Goal: Task Accomplishment & Management: Manage account settings

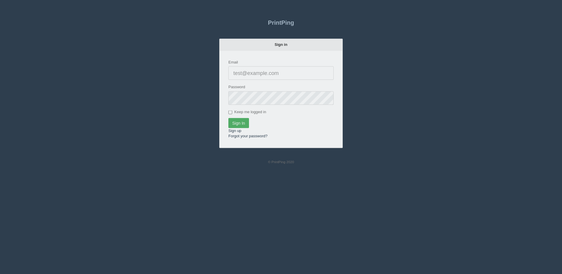
type input "[PERSON_NAME][EMAIL_ADDRESS][DOMAIN_NAME]"
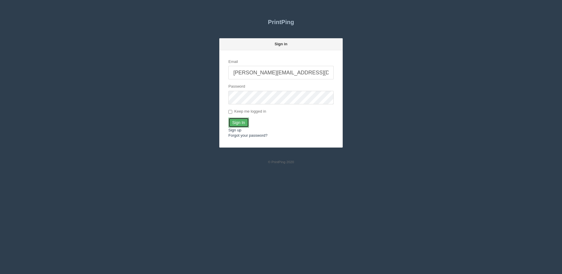
click at [236, 122] on input "Sign In" at bounding box center [238, 123] width 21 height 10
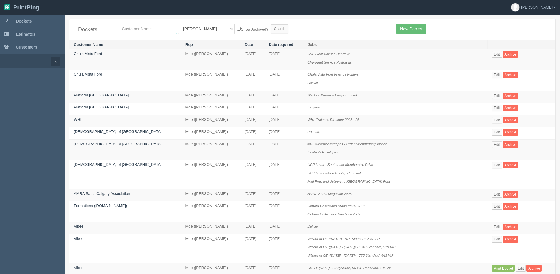
click at [136, 26] on input "text" at bounding box center [147, 29] width 59 height 10
type input "peak"
click at [271, 24] on input "Search" at bounding box center [280, 28] width 18 height 9
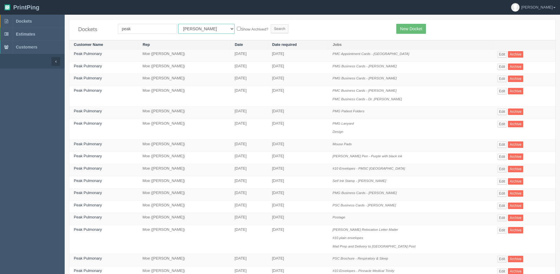
click at [191, 30] on select "All Users [PERSON_NAME] Test 1 [PERSON_NAME] [PERSON_NAME] [PERSON_NAME] France…" at bounding box center [206, 29] width 56 height 10
select select "1"
click at [178, 24] on select "All Users Ali Ali Test 1 Aly Amy Ankit Arif Brandon Dan France Greg Jim Mark Ma…" at bounding box center [206, 29] width 56 height 10
click at [237, 29] on label "Show Archived?" at bounding box center [252, 29] width 31 height 7
click at [237, 29] on input "Show Archived?" at bounding box center [239, 29] width 4 height 4
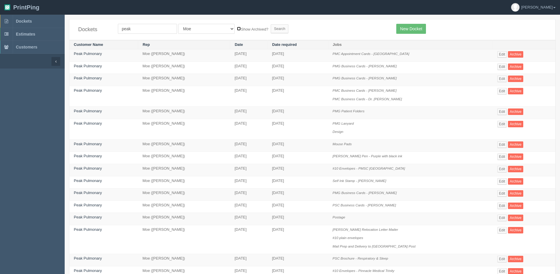
checkbox input "true"
click at [271, 28] on input "Search" at bounding box center [280, 28] width 18 height 9
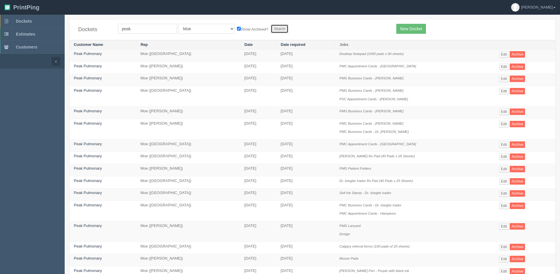
click at [271, 26] on input "Search" at bounding box center [280, 28] width 18 height 9
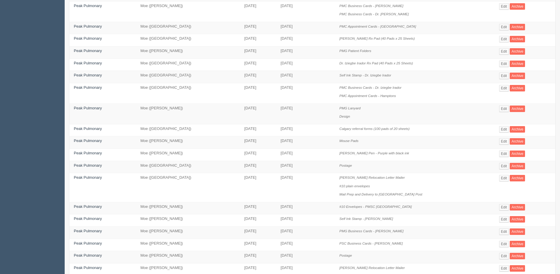
scroll to position [185, 0]
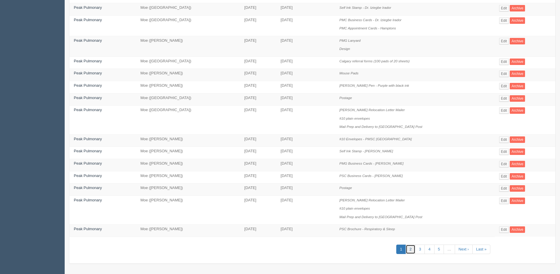
click at [410, 250] on link "2" at bounding box center [411, 250] width 10 height 10
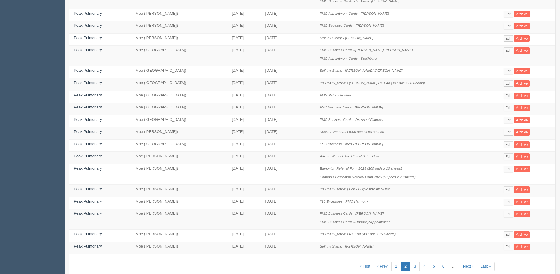
scroll to position [194, 0]
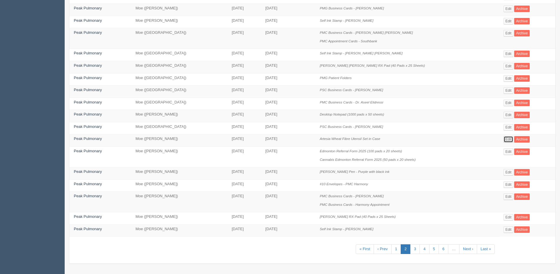
click at [504, 140] on link "Edit" at bounding box center [509, 139] width 10 height 6
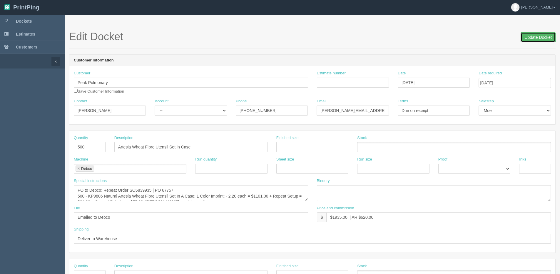
click at [535, 38] on input "Update Docket" at bounding box center [538, 37] width 35 height 10
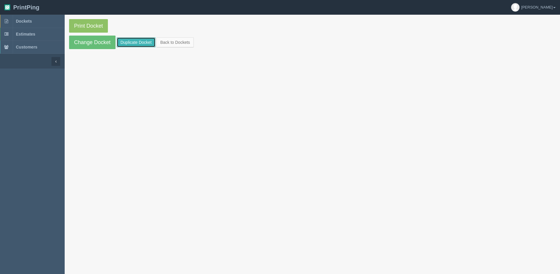
click at [131, 43] on link "Duplicate Docket" at bounding box center [136, 42] width 39 height 10
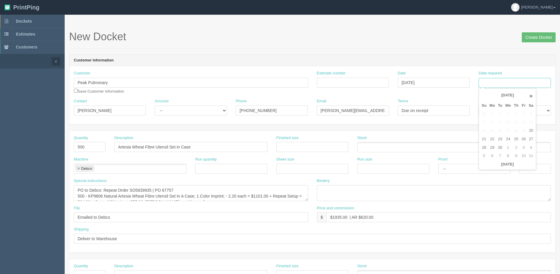
click at [513, 83] on input "Date required" at bounding box center [515, 83] width 72 height 10
click at [488, 168] on th "[DATE]" at bounding box center [507, 164] width 55 height 9
click at [524, 154] on td "10" at bounding box center [523, 156] width 7 height 9
type input "[DATE]"
click at [530, 39] on input "Create Docket" at bounding box center [539, 37] width 34 height 10
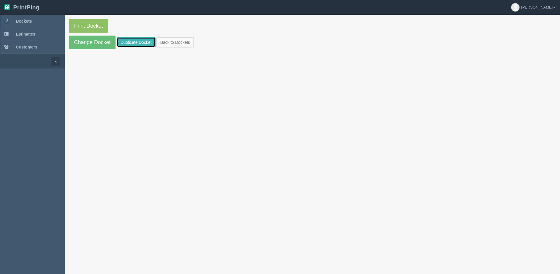
click at [131, 45] on link "Duplicate Docket" at bounding box center [136, 42] width 39 height 10
click at [188, 43] on link "Back to Dockets" at bounding box center [174, 42] width 37 height 10
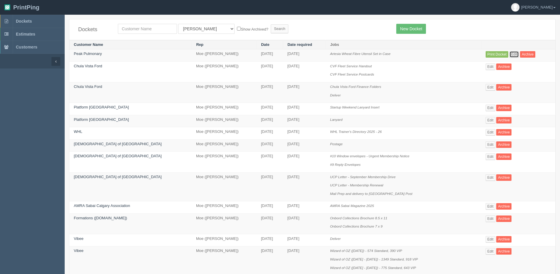
click at [510, 56] on link "Edit" at bounding box center [515, 54] width 10 height 6
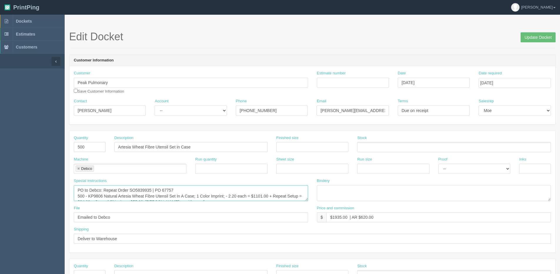
drag, startPoint x: 136, startPoint y: 192, endPoint x: 151, endPoint y: 194, distance: 15.1
click at [151, 194] on textarea "PO to Debco: Repeat Order SO5839935 | PO 67757 500 - KP9806 Natural Artesia Whe…" at bounding box center [191, 193] width 234 height 16
click at [151, 190] on textarea "PO to Debco: Repeat Order SO5839935 | PO 67757 500 - KP9806 Natural Artesia Whe…" at bounding box center [191, 193] width 234 height 16
drag, startPoint x: 132, startPoint y: 188, endPoint x: 138, endPoint y: 187, distance: 5.4
click at [138, 187] on textarea "PO to Debco: Repeat Order SO5839935 | PO 67757 500 - KP9806 Natural Artesia Whe…" at bounding box center [191, 193] width 234 height 16
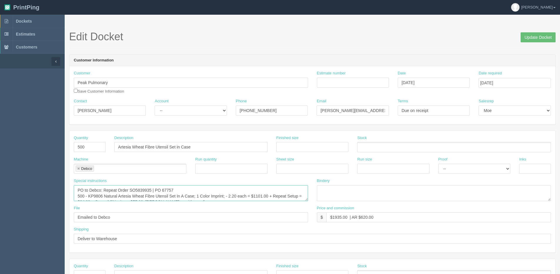
click at [136, 188] on textarea "PO to Debco: Repeat Order SO5839935 | PO 67757 500 - KP9806 Natural Artesia Whe…" at bounding box center [191, 193] width 234 height 16
click at [136, 190] on textarea "PO to Debco: Repeat Order SO5839935 | PO 67757 500 - KP9806 Natural Artesia Whe…" at bounding box center [191, 193] width 234 height 16
drag, startPoint x: 136, startPoint y: 190, endPoint x: 151, endPoint y: 189, distance: 15.7
click at [151, 189] on textarea "PO to Debco: Repeat Order SO5839935 | PO 67757 500 - KP9806 Natural Artesia Whe…" at bounding box center [191, 193] width 234 height 16
type textarea "PO to Debco: Repeat Order SO6152754 | PO 70854 500 - KP9806 Natural Artesia Whe…"
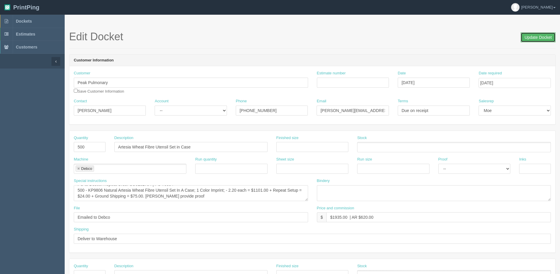
click at [536, 39] on input "Update Docket" at bounding box center [538, 37] width 35 height 10
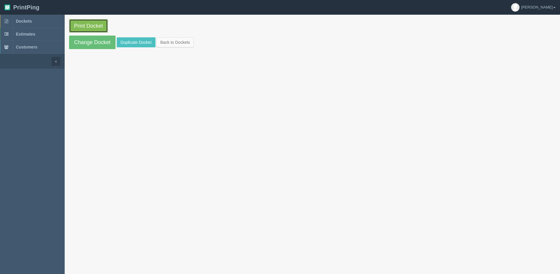
click at [89, 26] on link "Print Docket" at bounding box center [88, 26] width 39 height 14
click at [190, 44] on link "Back to Dockets" at bounding box center [174, 42] width 37 height 10
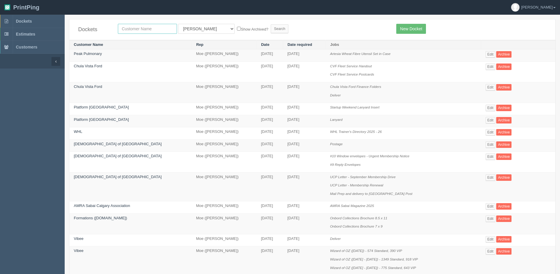
click at [135, 30] on input "text" at bounding box center [147, 29] width 59 height 10
type input "impact"
click at [271, 24] on input "Search" at bounding box center [280, 28] width 18 height 9
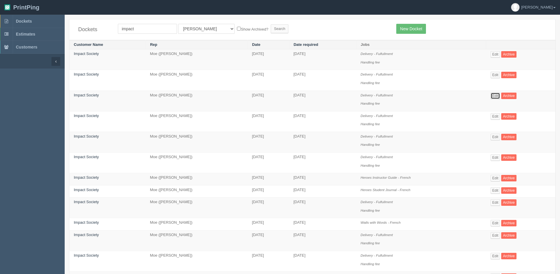
click at [500, 95] on link "Edit" at bounding box center [496, 96] width 10 height 6
click at [500, 204] on link "Edit" at bounding box center [496, 202] width 10 height 6
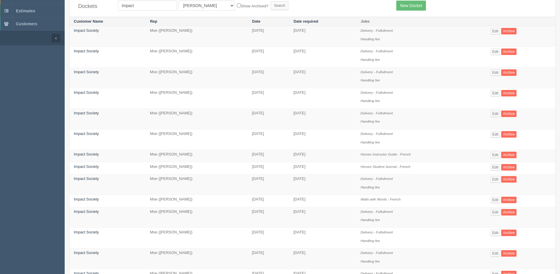
scroll to position [29, 0]
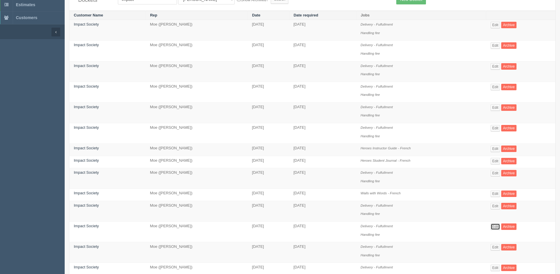
click at [499, 225] on link "Edit" at bounding box center [496, 226] width 10 height 6
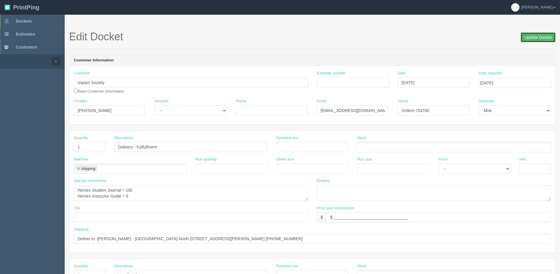
click at [536, 37] on input "Update Docket" at bounding box center [538, 37] width 35 height 10
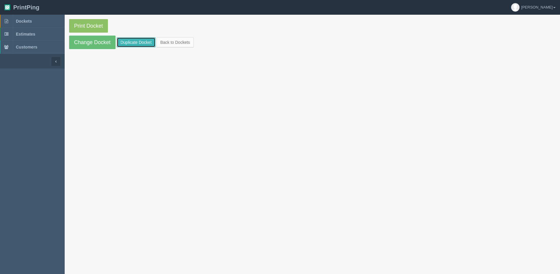
click at [128, 42] on link "Duplicate Docket" at bounding box center [136, 42] width 39 height 10
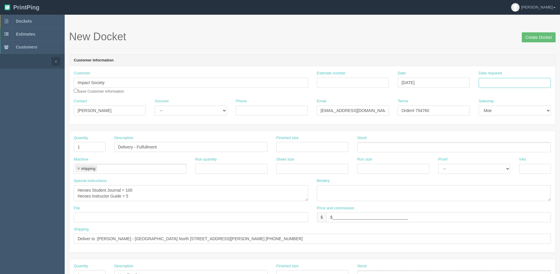
click at [509, 84] on input "Date required" at bounding box center [515, 83] width 72 height 10
click at [489, 168] on th "[DATE]" at bounding box center [507, 164] width 55 height 9
click at [526, 138] on td "26" at bounding box center [523, 139] width 7 height 9
type input "[DATE]"
drag, startPoint x: 128, startPoint y: 188, endPoint x: 180, endPoint y: 169, distance: 55.3
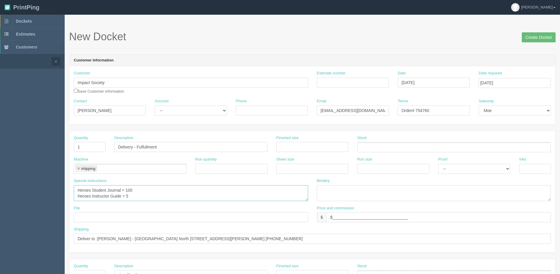
click at [167, 183] on div "Special instructions Heroes Student Journal = 100 Heroes Instructor Guide = 5" at bounding box center [191, 189] width 234 height 23
drag, startPoint x: 124, startPoint y: 196, endPoint x: 130, endPoint y: 197, distance: 5.4
click at [130, 197] on textarea "Heroes Student Journal = 100 Heroes Instructor Guide = 5" at bounding box center [191, 193] width 234 height 16
type textarea "Heroes Student Journal = 185 Heroes Instructor Guide = 1 Wall with Words = 1"
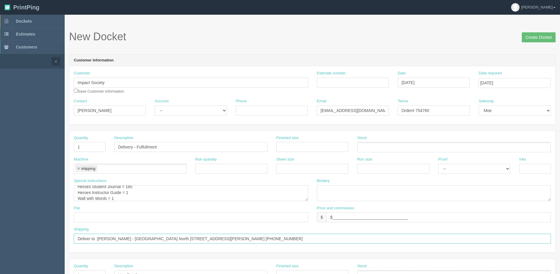
drag, startPoint x: 98, startPoint y: 238, endPoint x: 562, endPoint y: 238, distance: 463.3
click at [560, 238] on html "PrintPing [PERSON_NAME] Edit account ( [PERSON_NAME][EMAIL_ADDRESS][DOMAIN_NAME…" at bounding box center [280, 267] width 560 height 534
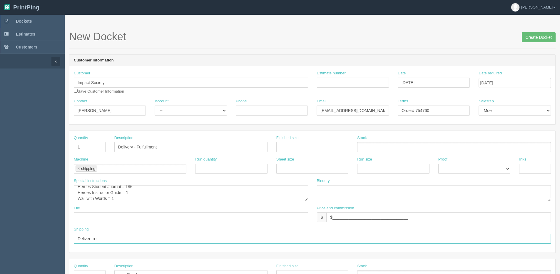
paste input "[PERSON_NAME][GEOGRAPHIC_DATA][PERSON_NAME] [STREET_ADDRESS][PERSON_NAME] [PHON…"
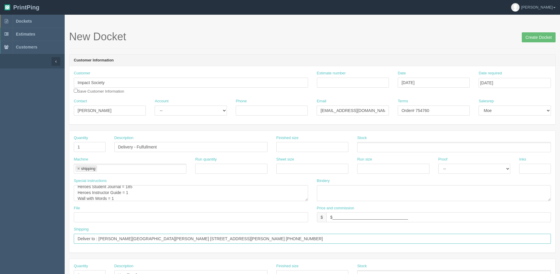
type input "Deliver to : [PERSON_NAME][GEOGRAPHIC_DATA][PERSON_NAME] [STREET_ADDRESS][PERSO…"
drag, startPoint x: 420, startPoint y: 111, endPoint x: 511, endPoint y: 66, distance: 101.9
click at [509, 69] on div "Customer Impact Society Save Customer Information Estimate number Date [DATE] D…" at bounding box center [312, 95] width 486 height 58
type input "Order# 757322"
click at [542, 36] on input "Create Docket" at bounding box center [539, 37] width 34 height 10
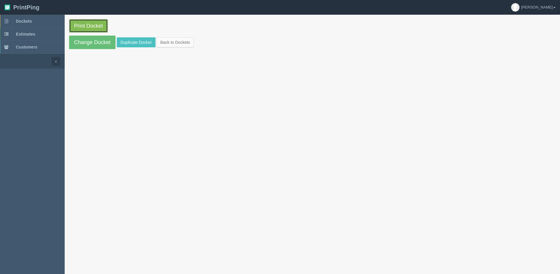
click at [84, 29] on link "Print Docket" at bounding box center [88, 26] width 39 height 14
click at [177, 38] on link "Back to Dockets" at bounding box center [174, 42] width 37 height 10
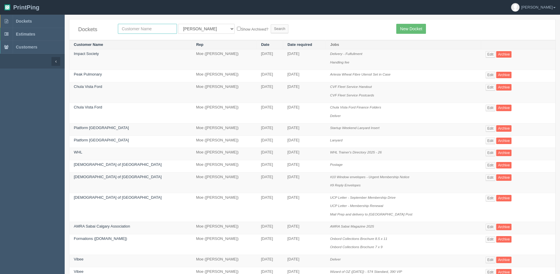
click at [157, 31] on input "text" at bounding box center [147, 29] width 59 height 10
type input "sagesse"
click at [271, 24] on input "Search" at bounding box center [280, 28] width 18 height 9
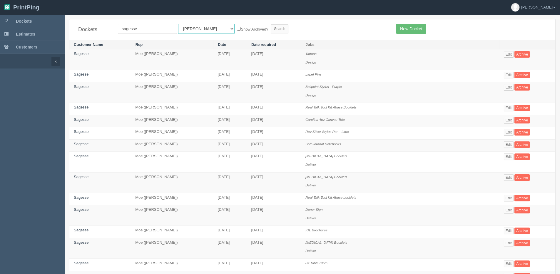
click at [189, 27] on select "All Users [PERSON_NAME] Test 1 [PERSON_NAME] [PERSON_NAME] [PERSON_NAME] France…" at bounding box center [206, 29] width 56 height 10
select select "1"
click at [178, 24] on select "All Users [PERSON_NAME] Test 1 [PERSON_NAME] [PERSON_NAME] [PERSON_NAME] France…" at bounding box center [206, 29] width 56 height 10
click at [237, 31] on label "Show Archived?" at bounding box center [252, 29] width 31 height 7
click at [237, 31] on input "Show Archived?" at bounding box center [239, 29] width 4 height 4
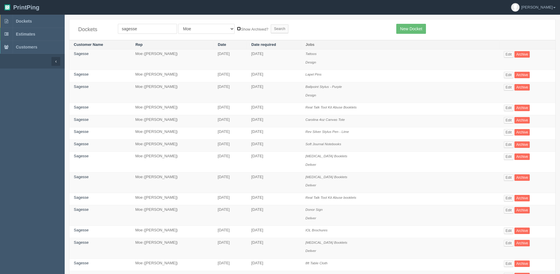
checkbox input "true"
click at [271, 29] on input "Search" at bounding box center [280, 28] width 18 height 9
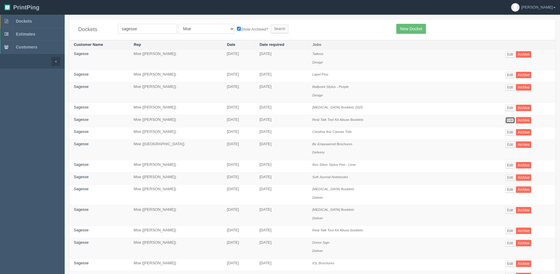
click at [510, 118] on link "Edit" at bounding box center [510, 120] width 10 height 6
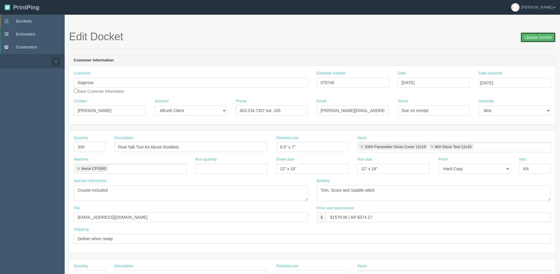
click at [533, 38] on input "Update Docket" at bounding box center [538, 37] width 35 height 10
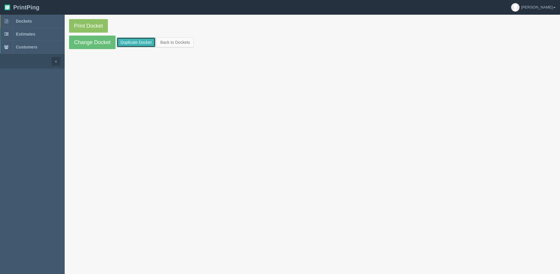
click at [137, 42] on link "Duplicate Docket" at bounding box center [136, 42] width 39 height 10
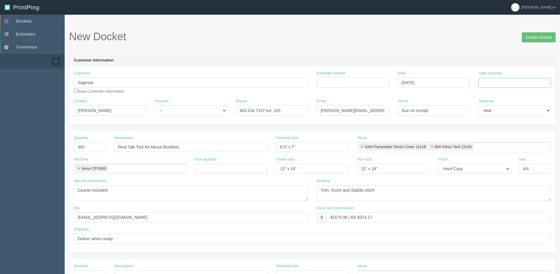
click at [506, 81] on input "Date required" at bounding box center [515, 83] width 72 height 10
click at [498, 167] on th "[DATE]" at bounding box center [507, 164] width 55 height 9
click at [495, 147] on td "29" at bounding box center [492, 147] width 9 height 9
type input "[DATE]"
click at [194, 149] on input "Real Talk Tool Kit Abuse Booklets" at bounding box center [190, 147] width 153 height 10
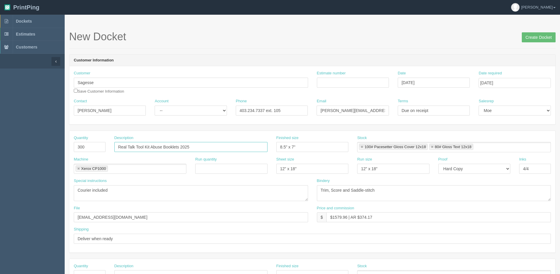
type input "Real Talk Tool Kit Abuse Booklets 2025"
drag, startPoint x: 85, startPoint y: 148, endPoint x: 9, endPoint y: 148, distance: 76.1
click at [9, 148] on section "Dockets Estimates Customers" at bounding box center [280, 274] width 560 height 519
type input "100"
click at [337, 83] on input "Estimate number" at bounding box center [353, 83] width 72 height 10
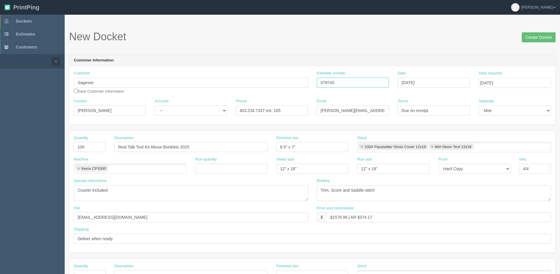
type input "079745"
click at [79, 191] on textarea "Courier included" at bounding box center [191, 193] width 234 height 16
type textarea "32 pages + cover Courier included"
drag, startPoint x: 333, startPoint y: 216, endPoint x: 347, endPoint y: 216, distance: 14.4
click at [347, 216] on input "$1579.96 | AR $374.17" at bounding box center [438, 217] width 225 height 10
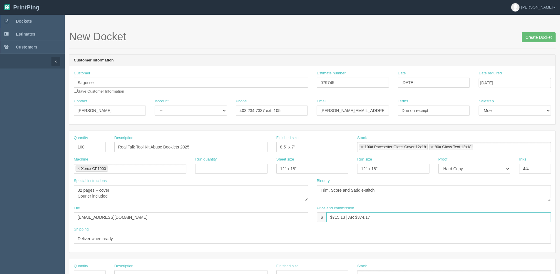
drag, startPoint x: 358, startPoint y: 217, endPoint x: 489, endPoint y: 165, distance: 141.0
click at [483, 168] on div "Quantity 100 Description Real Talk Tool Kit Abuse Booklets 2025 Finished size 8…" at bounding box center [312, 192] width 486 height 122
click at [370, 214] on input "$715.13 | AR $167." at bounding box center [438, 217] width 225 height 10
type input "$715.13 | AR $167.05"
click at [545, 38] on input "Create Docket" at bounding box center [539, 37] width 34 height 10
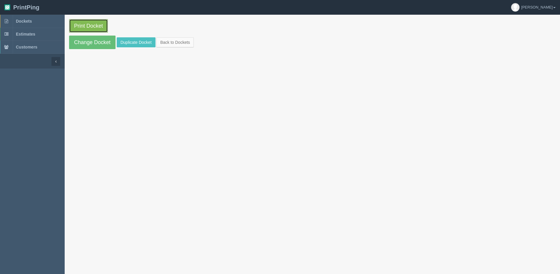
click at [92, 26] on link "Print Docket" at bounding box center [88, 26] width 39 height 14
click at [188, 37] on link "Back to Dockets" at bounding box center [174, 42] width 37 height 10
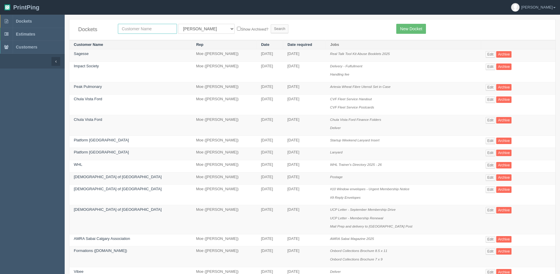
click at [132, 25] on input "text" at bounding box center [147, 29] width 59 height 10
type input "airdrie"
click at [271, 24] on input "Search" at bounding box center [280, 28] width 18 height 9
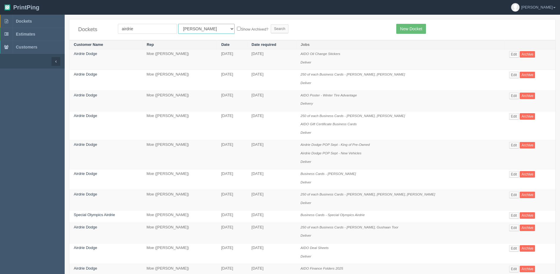
drag, startPoint x: 194, startPoint y: 29, endPoint x: 193, endPoint y: 34, distance: 4.5
click at [194, 29] on select "All Users Ali Ali Test 1 Aly Amy Ankit Arif Brandon Dan France Greg Jim Mark Ma…" at bounding box center [206, 29] width 56 height 10
select select "1"
click at [178, 24] on select "All Users Ali Ali Test 1 Aly Amy Ankit Arif Brandon Dan France Greg Jim Mark Ma…" at bounding box center [206, 29] width 56 height 10
click at [237, 28] on label "Show Archived?" at bounding box center [252, 29] width 31 height 7
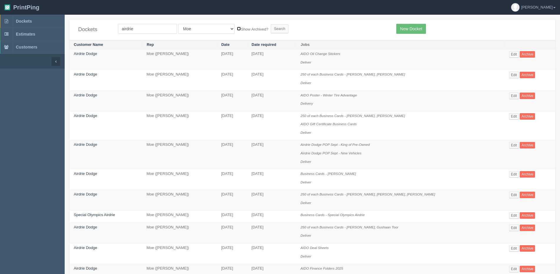
click at [237, 28] on input "Show Archived?" at bounding box center [239, 29] width 4 height 4
checkbox input "true"
click at [271, 28] on input "Search" at bounding box center [280, 28] width 18 height 9
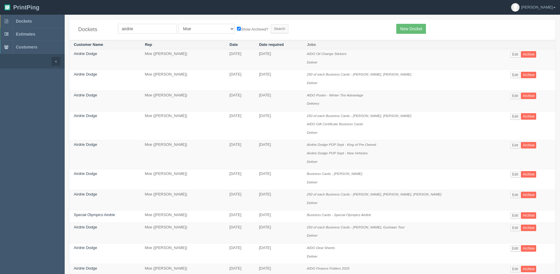
drag, startPoint x: 144, startPoint y: 22, endPoint x: 141, endPoint y: 29, distance: 7.8
click at [143, 24] on div "Dockets airdrie All Users Ali Ali Test 1 Aly Amy Ankit Arif Brandon Dan France …" at bounding box center [312, 29] width 486 height 21
drag, startPoint x: 141, startPoint y: 29, endPoint x: 62, endPoint y: 30, distance: 78.5
type input "universal"
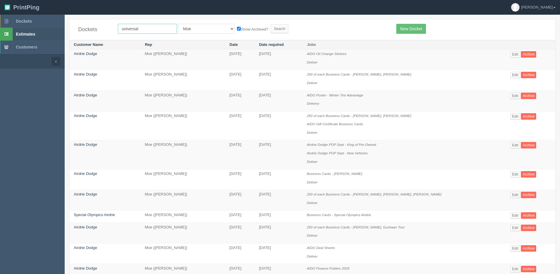
click at [271, 24] on input "Search" at bounding box center [280, 28] width 18 height 9
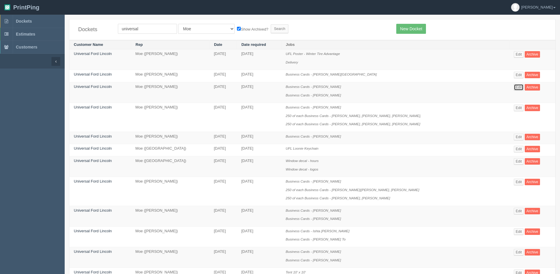
click at [515, 87] on link "Edit" at bounding box center [519, 87] width 10 height 6
click at [514, 86] on link "Edit" at bounding box center [519, 87] width 10 height 6
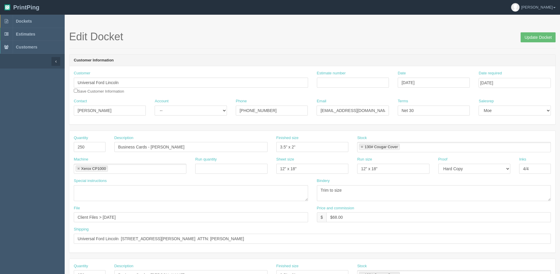
click at [529, 31] on span "Update Docket" at bounding box center [538, 37] width 35 height 12
click at [525, 36] on input "Update Docket" at bounding box center [538, 37] width 35 height 10
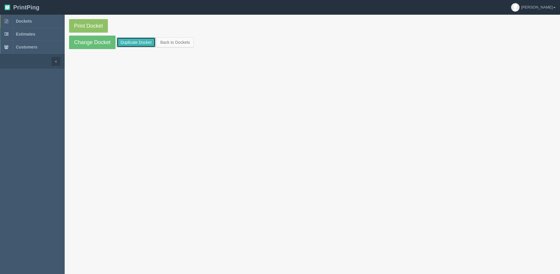
click at [130, 40] on link "Duplicate Docket" at bounding box center [136, 42] width 39 height 10
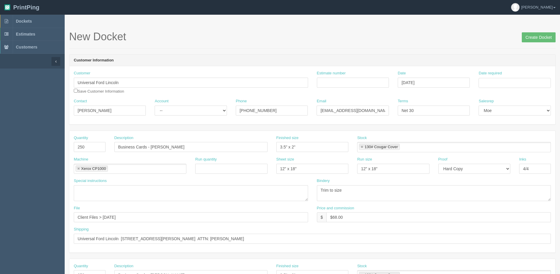
drag, startPoint x: 507, startPoint y: 77, endPoint x: 507, endPoint y: 82, distance: 4.4
click at [507, 78] on div "Date required" at bounding box center [515, 79] width 72 height 17
click at [493, 83] on input "Date required" at bounding box center [515, 83] width 72 height 10
click at [489, 169] on div "« September 2025 » Su Mo Tu We Th Fr Sa 31 1 2 3 4 5 6 7 8 9 10 11 12 13 14 15 …" at bounding box center [508, 129] width 58 height 82
click at [490, 149] on td "29" at bounding box center [492, 147] width 9 height 9
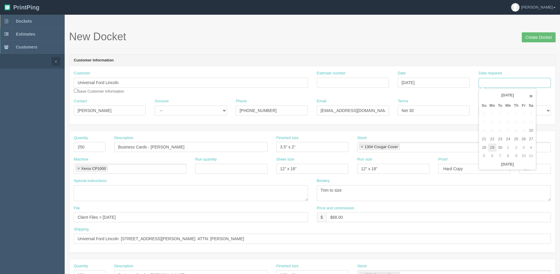
type input "[DATE]"
drag, startPoint x: 151, startPoint y: 146, endPoint x: 378, endPoint y: 122, distance: 228.5
click at [348, 122] on form "New Docket Create Docket Customer Information Customer Universal Ford Lincoln S…" at bounding box center [312, 278] width 487 height 494
type input "Business Cards - Harrison Lam"
click at [152, 148] on input "Business Cards - Harrison Lam" at bounding box center [190, 147] width 153 height 10
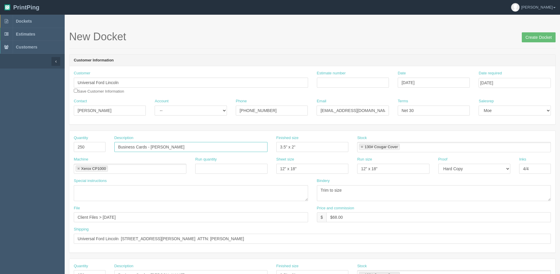
drag, startPoint x: 150, startPoint y: 146, endPoint x: 307, endPoint y: 137, distance: 157.6
click at [307, 137] on div "Quantity 250 Description Business Cards - Harrison Lam Finished size 3.5" x 2" …" at bounding box center [312, 145] width 486 height 21
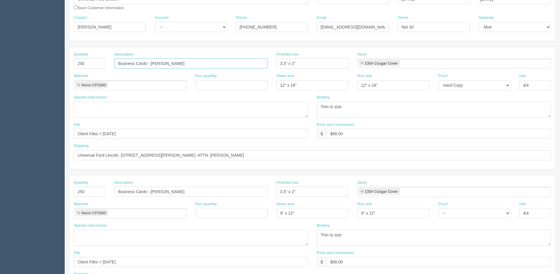
scroll to position [88, 0]
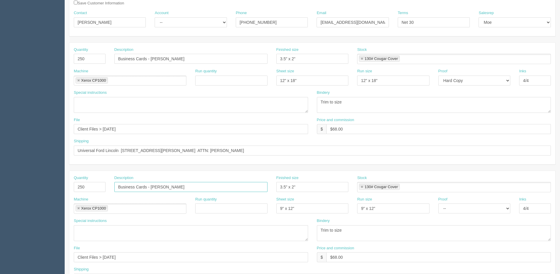
drag, startPoint x: 151, startPoint y: 187, endPoint x: 329, endPoint y: 166, distance: 178.9
click at [215, 178] on div "Description Business Cards - Dave Clay" at bounding box center [190, 183] width 153 height 17
paste input "Harrison Lam"
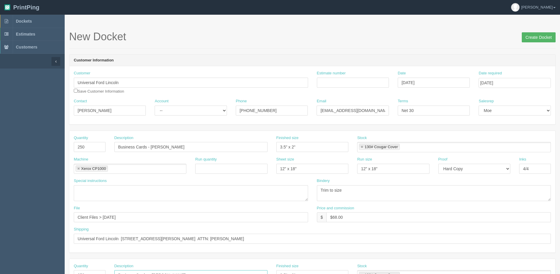
type input "Business Cards - Harrison Hu"
click at [534, 38] on input "Create Docket" at bounding box center [539, 37] width 34 height 10
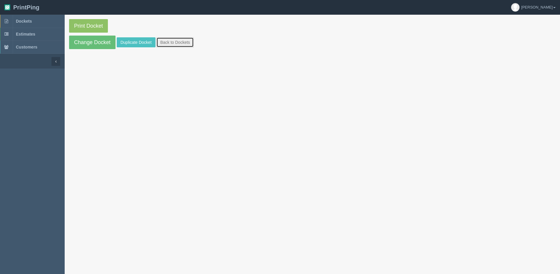
click at [165, 39] on link "Back to Dockets" at bounding box center [174, 42] width 37 height 10
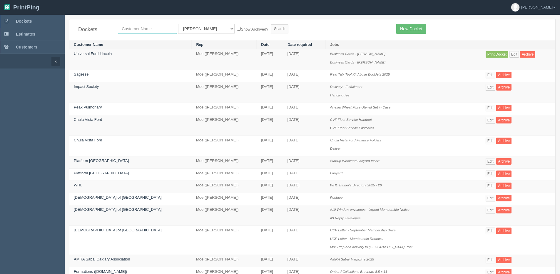
click at [155, 31] on input "text" at bounding box center [147, 29] width 59 height 10
type input "summit"
click at [271, 24] on input "Search" at bounding box center [280, 28] width 18 height 9
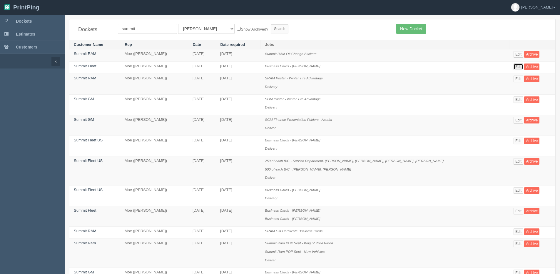
click at [514, 66] on link "Edit" at bounding box center [519, 67] width 10 height 6
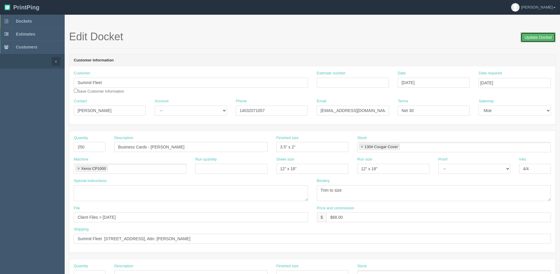
click at [535, 38] on input "Update Docket" at bounding box center [538, 37] width 35 height 10
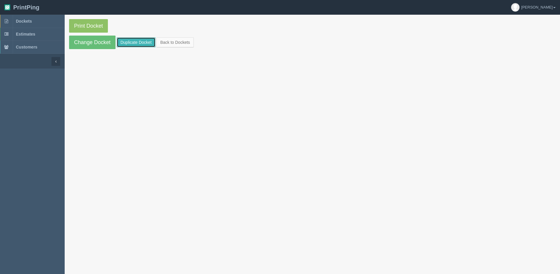
click at [127, 43] on link "Duplicate Docket" at bounding box center [136, 42] width 39 height 10
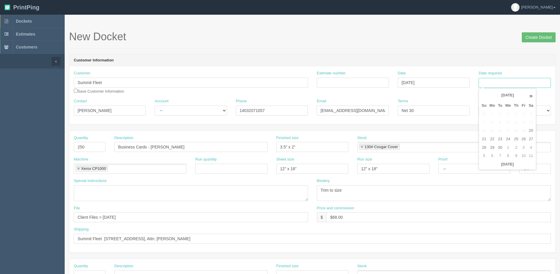
click at [533, 79] on input "Date required" at bounding box center [515, 83] width 72 height 10
click at [482, 168] on th "Today" at bounding box center [507, 164] width 55 height 9
drag, startPoint x: 489, startPoint y: 146, endPoint x: 252, endPoint y: 156, distance: 236.9
click at [489, 147] on td "29" at bounding box center [492, 147] width 9 height 9
type input "[DATE]"
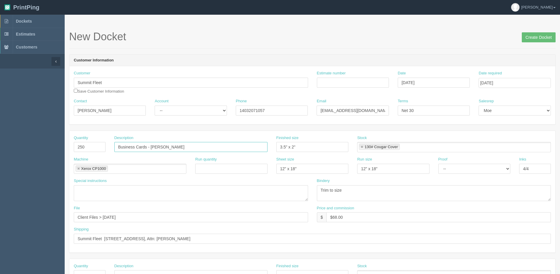
drag, startPoint x: 151, startPoint y: 146, endPoint x: 335, endPoint y: 116, distance: 187.0
click at [287, 124] on form "New Docket Create Docket Customer Information Customer Summit Fleet Save Custom…" at bounding box center [312, 278] width 487 height 494
type input "Business Cards - Scott Stevenson"
click at [539, 34] on input "Create Docket" at bounding box center [539, 37] width 34 height 10
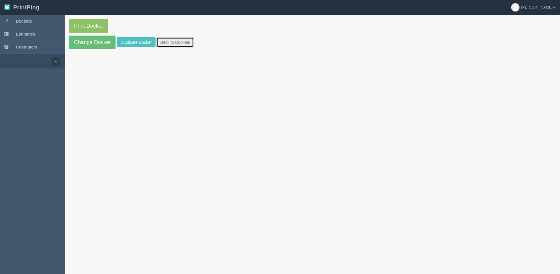
click at [168, 43] on link "Back to Dockets" at bounding box center [174, 42] width 37 height 10
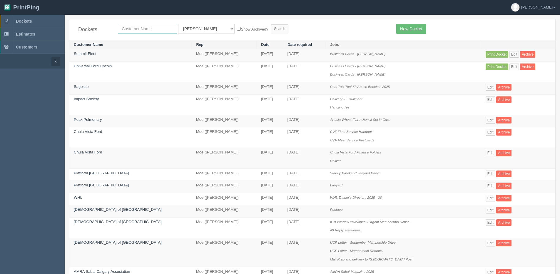
click at [157, 30] on input "text" at bounding box center [147, 29] width 59 height 10
type input "Strathmore Ford"
click at [237, 26] on label "Show Archived?" at bounding box center [252, 29] width 31 height 7
click at [237, 27] on input "Show Archived?" at bounding box center [239, 29] width 4 height 4
checkbox input "true"
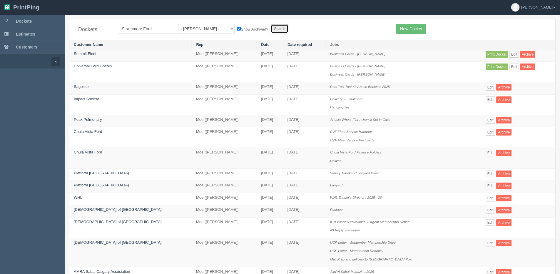
click at [271, 28] on input "Search" at bounding box center [280, 28] width 18 height 9
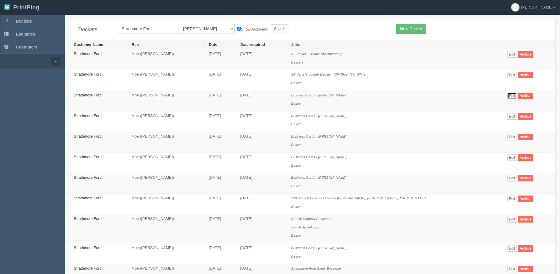
click at [507, 98] on link "Edit" at bounding box center [512, 96] width 10 height 6
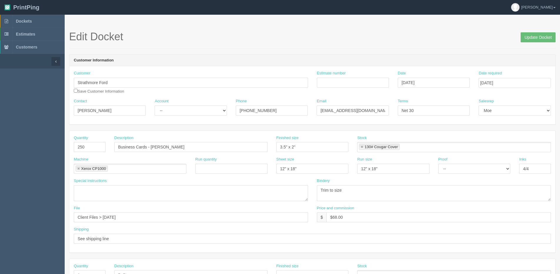
click at [509, 41] on h1 "Edit Docket Update Docket" at bounding box center [312, 37] width 487 height 12
click at [534, 37] on input "Update Docket" at bounding box center [538, 37] width 35 height 10
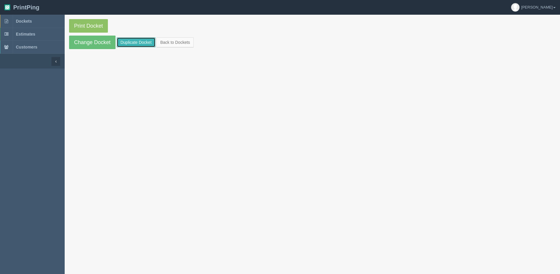
click at [139, 45] on link "Duplicate Docket" at bounding box center [136, 42] width 39 height 10
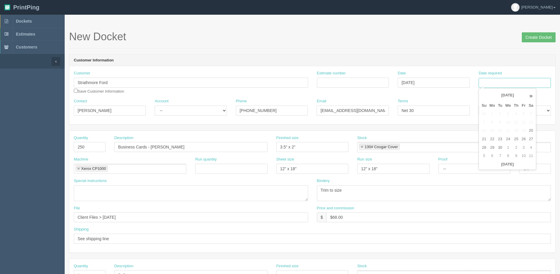
click at [505, 85] on input "Date required" at bounding box center [515, 83] width 72 height 10
click at [485, 167] on th "Today" at bounding box center [507, 164] width 55 height 9
click at [493, 148] on td "29" at bounding box center [492, 147] width 9 height 9
type input "[DATE]"
drag, startPoint x: 151, startPoint y: 145, endPoint x: 346, endPoint y: 136, distance: 194.9
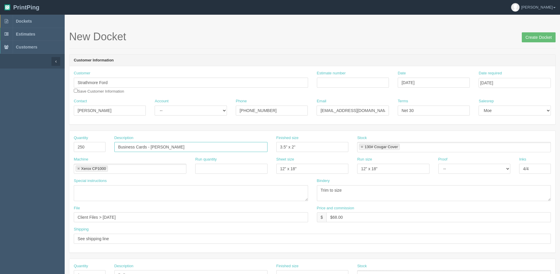
click at [344, 136] on div "Quantity 250 Description Business Cards - Paul Van Der Voort Finished size 3.5"…" at bounding box center [312, 145] width 486 height 21
type input "Business Cards - [PERSON_NAME]"
click at [536, 36] on input "Create Docket" at bounding box center [539, 37] width 34 height 10
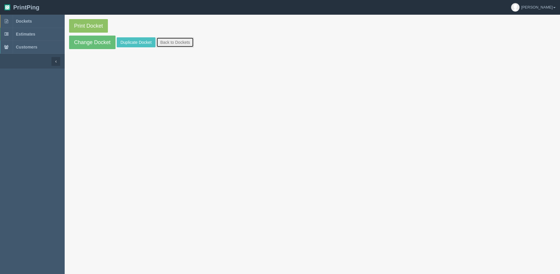
click at [169, 45] on link "Back to Dockets" at bounding box center [174, 42] width 37 height 10
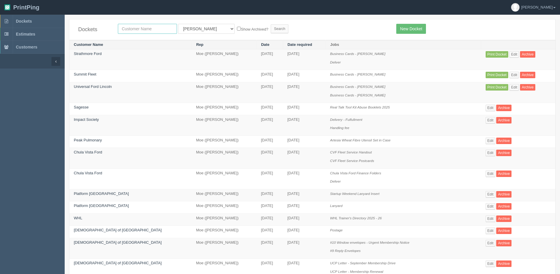
click at [144, 28] on input "text" at bounding box center [147, 29] width 59 height 10
type input "[PERSON_NAME]"
click at [271, 24] on input "Search" at bounding box center [280, 28] width 18 height 9
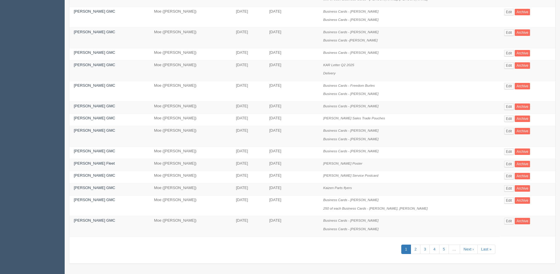
scroll to position [64, 0]
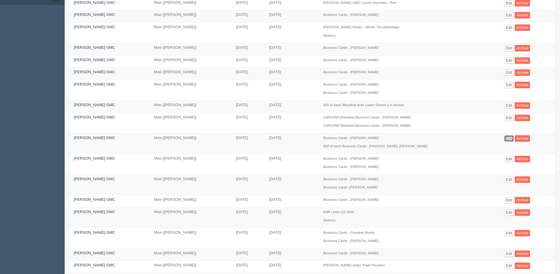
click at [504, 141] on link "Edit" at bounding box center [509, 138] width 10 height 6
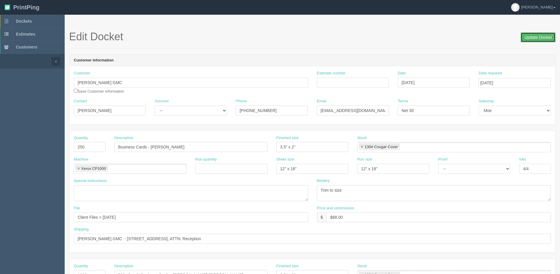
drag, startPoint x: 532, startPoint y: 37, endPoint x: 115, endPoint y: 51, distance: 416.8
click at [509, 38] on h1 "Edit Docket Update Docket" at bounding box center [312, 37] width 487 height 12
click at [529, 38] on input "Update Docket" at bounding box center [538, 37] width 35 height 10
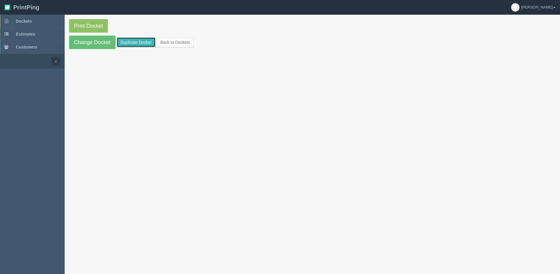
click at [124, 41] on link "Duplicate Docket" at bounding box center [136, 42] width 39 height 10
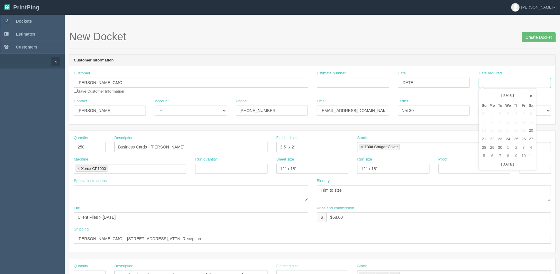
click at [506, 82] on input "Date required" at bounding box center [515, 83] width 72 height 10
click at [493, 168] on th "[DATE]" at bounding box center [507, 164] width 55 height 9
click at [492, 148] on td "29" at bounding box center [492, 147] width 9 height 9
type input "[DATE]"
click at [116, 148] on input "Business Cards - Matt Honeywell" at bounding box center [190, 147] width 153 height 10
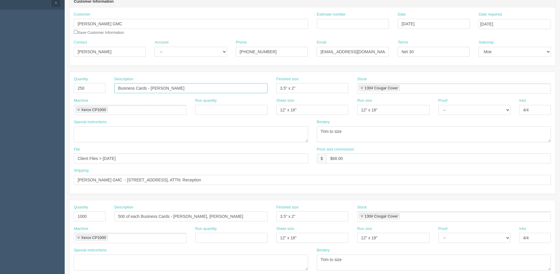
scroll to position [88, 0]
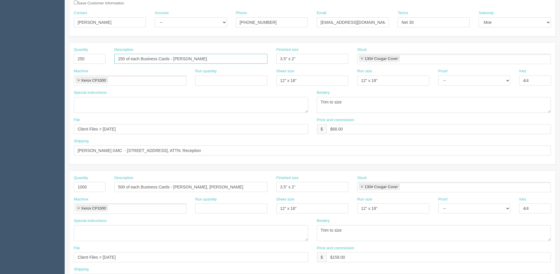
drag, startPoint x: 173, startPoint y: 60, endPoint x: 468, endPoint y: 34, distance: 296.0
click at [427, 36] on form "New Docket Create Docket Customer Information Customer Shaw GMC Save Customer I…" at bounding box center [312, 190] width 487 height 494
click at [206, 56] on input "250 of each Business Cards - Dan O'hare," at bounding box center [190, 59] width 153 height 10
type input "250 of each Business Cards - [PERSON_NAME], [PERSON_NAME] El-Rafih"
drag, startPoint x: 81, startPoint y: 60, endPoint x: 13, endPoint y: 60, distance: 67.9
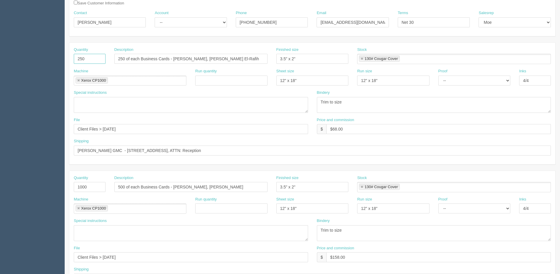
click at [22, 60] on section "Dockets Estimates Customers" at bounding box center [280, 185] width 560 height 519
type input "500"
drag, startPoint x: 130, startPoint y: 128, endPoint x: -8, endPoint y: 138, distance: 138.5
click at [0, 138] on html "PrintPing Dan Edit account ( dan@allrush.ca ) Logout Dockets Estimates Customers" at bounding box center [280, 179] width 560 height 534
type input "Client Files > Sept 2025"
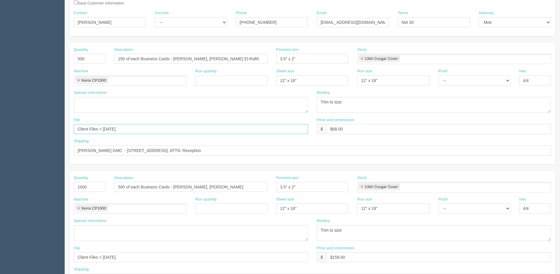
drag, startPoint x: 124, startPoint y: 131, endPoint x: -31, endPoint y: 131, distance: 154.9
click at [0, 131] on html "PrintPing Dan Edit account ( dan@allrush.ca ) Logout Dockets Estimates Customers" at bounding box center [280, 179] width 560 height 534
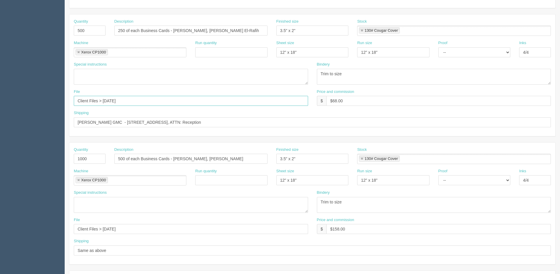
scroll to position [147, 0]
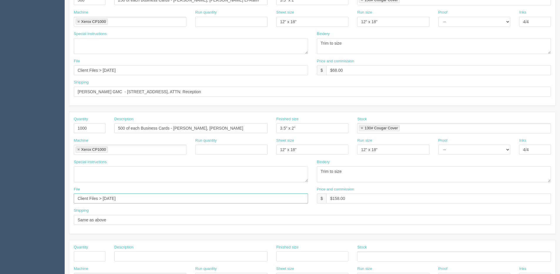
drag, startPoint x: -27, startPoint y: 206, endPoint x: -100, endPoint y: 207, distance: 73.5
click at [0, 207] on html "PrintPing Dan Edit account ( dan@allrush.ca ) Logout Dockets Estimates Customers" at bounding box center [280, 120] width 560 height 534
paste input "Sept"
type input "Client Files > Sept 2025"
drag, startPoint x: 178, startPoint y: 127, endPoint x: 464, endPoint y: 54, distance: 295.6
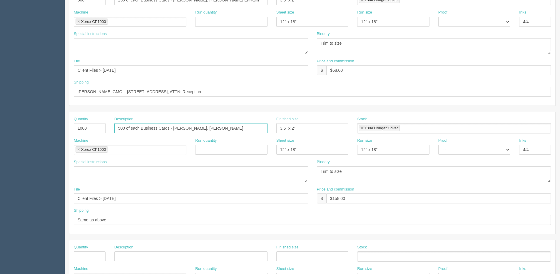
click at [560, 109] on html "PrintPing Dan Edit account ( dan@allrush.ca ) Logout Dockets Estimates Customers" at bounding box center [280, 120] width 560 height 534
type input "500 of each Business Cards - Jas Sandhu, Booby Butler"
drag, startPoint x: 333, startPoint y: 69, endPoint x: 426, endPoint y: 46, distance: 95.8
click at [387, 56] on div "Quantity 500 Description 250 of each Business Cards - Dan O'hare, Helal El-Rafi…" at bounding box center [312, 45] width 486 height 122
type input "$136.00"
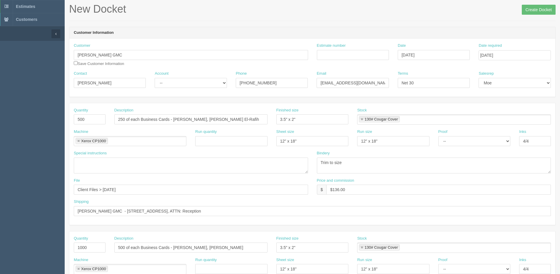
scroll to position [0, 0]
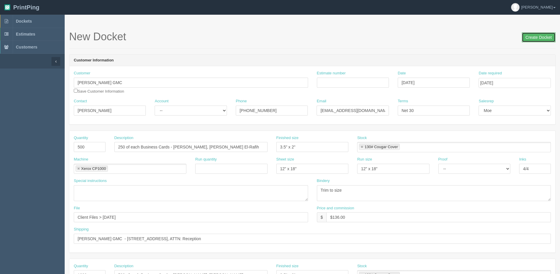
click at [543, 37] on input "Create Docket" at bounding box center [539, 37] width 34 height 10
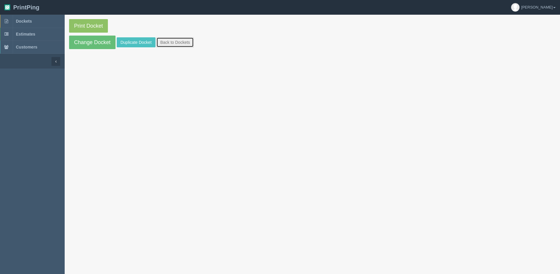
drag, startPoint x: 180, startPoint y: 42, endPoint x: 183, endPoint y: 40, distance: 3.6
click at [180, 42] on link "Back to Dockets" at bounding box center [174, 42] width 37 height 10
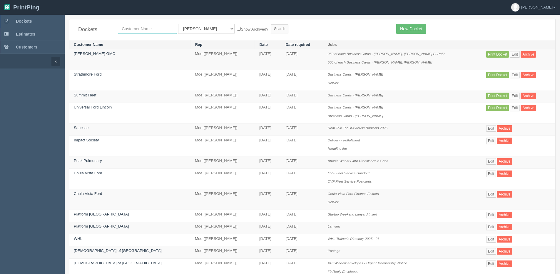
click at [168, 24] on input "text" at bounding box center [147, 29] width 59 height 10
type input "countey"
click at [271, 24] on input "Search" at bounding box center [280, 28] width 18 height 9
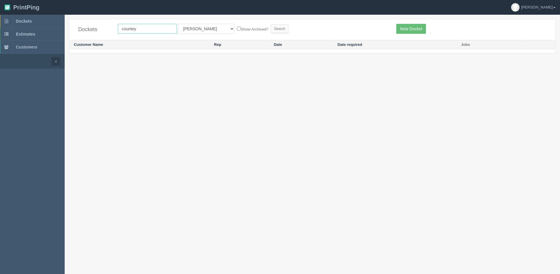
click at [158, 27] on input "countey" at bounding box center [147, 29] width 59 height 10
type input "Country Hills nissan"
click at [237, 28] on label "Show Archived?" at bounding box center [252, 29] width 31 height 7
click at [237, 28] on input "Show Archived?" at bounding box center [239, 29] width 4 height 4
checkbox input "true"
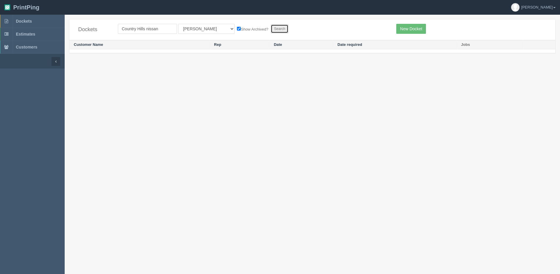
click at [271, 33] on input "Search" at bounding box center [280, 28] width 18 height 9
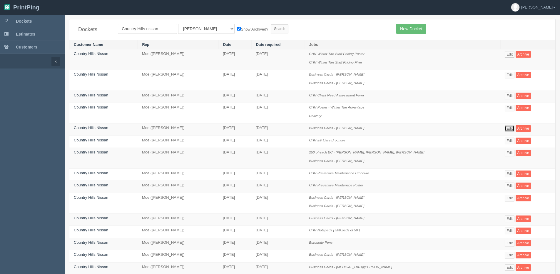
click at [508, 130] on link "Edit" at bounding box center [510, 128] width 10 height 6
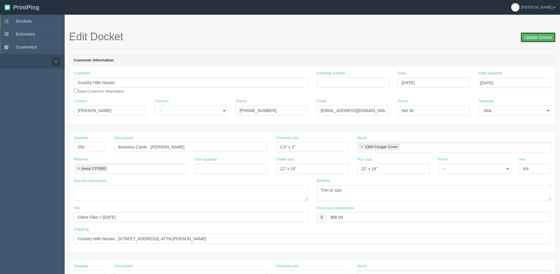
click at [537, 40] on input "Update Docket" at bounding box center [538, 37] width 35 height 10
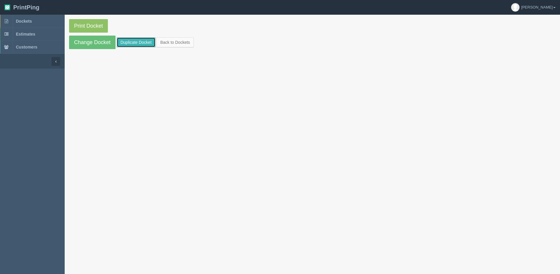
click at [135, 42] on link "Duplicate Docket" at bounding box center [136, 42] width 39 height 10
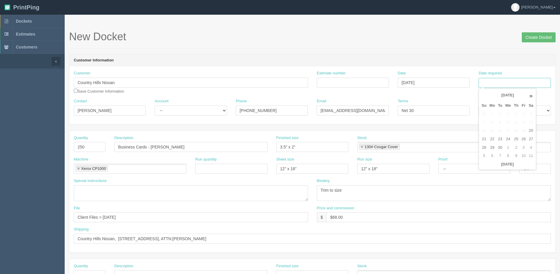
click at [513, 84] on input "Date required" at bounding box center [515, 83] width 72 height 10
click at [485, 167] on th "Today" at bounding box center [507, 164] width 55 height 9
type input "[DATE]"
drag, startPoint x: 490, startPoint y: 148, endPoint x: 355, endPoint y: 151, distance: 134.4
click at [481, 148] on tr "28 29 30 1 2 3 4" at bounding box center [507, 147] width 55 height 9
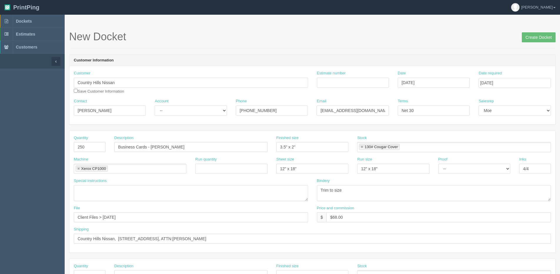
drag, startPoint x: 84, startPoint y: 141, endPoint x: 63, endPoint y: 147, distance: 21.9
click at [63, 147] on section "Dockets Estimates Customers" at bounding box center [280, 274] width 560 height 519
drag, startPoint x: 63, startPoint y: 147, endPoint x: 90, endPoint y: 146, distance: 26.8
click at [90, 146] on input "250" at bounding box center [90, 147] width 32 height 10
drag, startPoint x: 90, startPoint y: 146, endPoint x: -17, endPoint y: 159, distance: 107.8
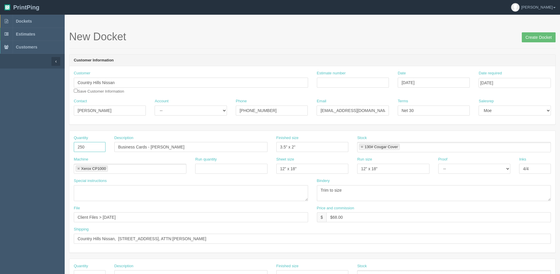
click at [0, 159] on html "PrintPing Dan Edit account ( dan@allrush.ca ) Logout Dockets Estimates Customers" at bounding box center [280, 267] width 560 height 534
type input "500"
click at [210, 183] on div "Special instructions" at bounding box center [191, 189] width 234 height 23
drag, startPoint x: 153, startPoint y: 146, endPoint x: 417, endPoint y: 130, distance: 263.9
click at [408, 131] on div "Quantity 500 Description Business Cards - Partish Kaura Finished size 3.5" x 2"…" at bounding box center [312, 192] width 487 height 122
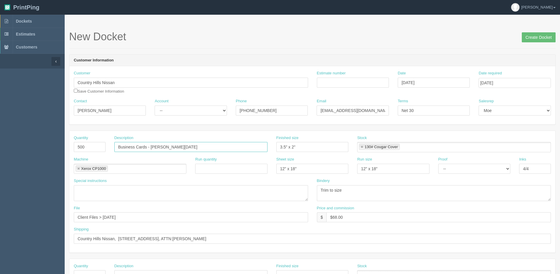
type input "Business Cards - Sethe San Miguel"
click at [539, 40] on input "Create Docket" at bounding box center [539, 37] width 34 height 10
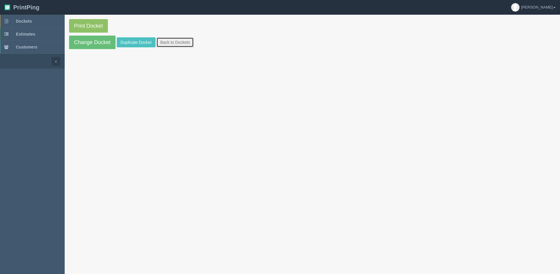
click at [188, 39] on link "Back to Dockets" at bounding box center [174, 42] width 37 height 10
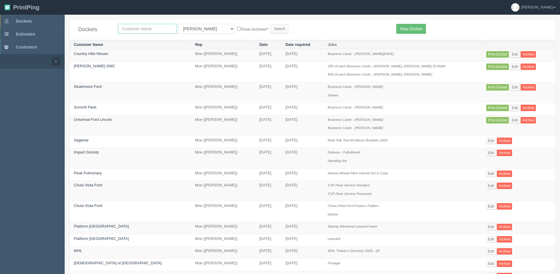
click at [158, 30] on input "text" at bounding box center [147, 29] width 59 height 10
type input "country [PERSON_NAME]"
drag, startPoint x: 230, startPoint y: 30, endPoint x: 243, endPoint y: 28, distance: 12.8
click at [237, 30] on label "Show Archived?" at bounding box center [252, 29] width 31 height 7
click at [237, 30] on input "Show Archived?" at bounding box center [239, 29] width 4 height 4
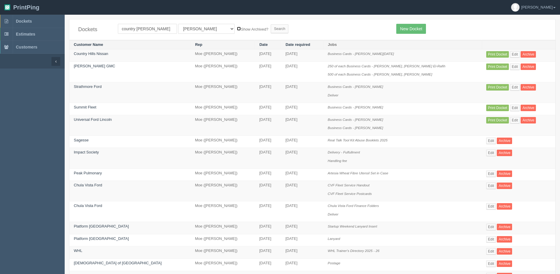
checkbox input "true"
click at [243, 28] on form "country [PERSON_NAME] All Users [PERSON_NAME] Test 1 [PERSON_NAME] [PERSON_NAME…" at bounding box center [253, 29] width 270 height 10
click at [271, 29] on input "Search" at bounding box center [280, 28] width 18 height 9
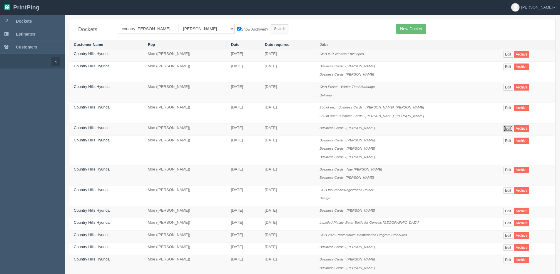
click at [508, 127] on link "Edit" at bounding box center [508, 128] width 10 height 6
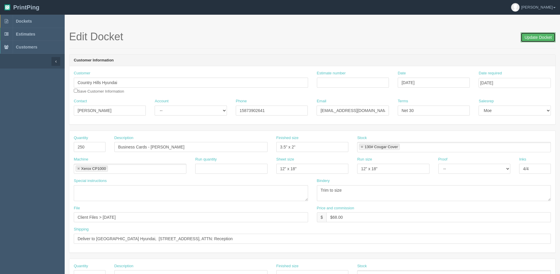
click at [538, 36] on input "Update Docket" at bounding box center [538, 37] width 35 height 10
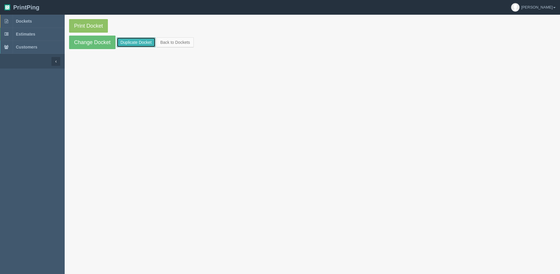
click at [142, 42] on link "Duplicate Docket" at bounding box center [136, 42] width 39 height 10
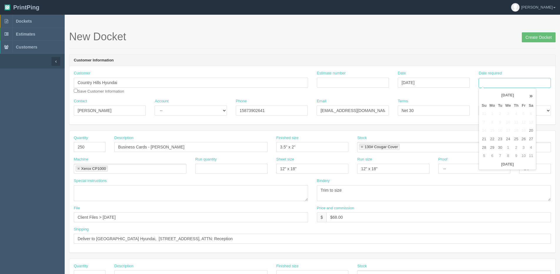
click at [495, 83] on input "Date required" at bounding box center [515, 83] width 72 height 10
click at [485, 168] on th "Today" at bounding box center [507, 164] width 55 height 9
click at [495, 148] on td "29" at bounding box center [492, 147] width 9 height 9
type input "[DATE]"
drag, startPoint x: 153, startPoint y: 148, endPoint x: 415, endPoint y: 102, distance: 266.6
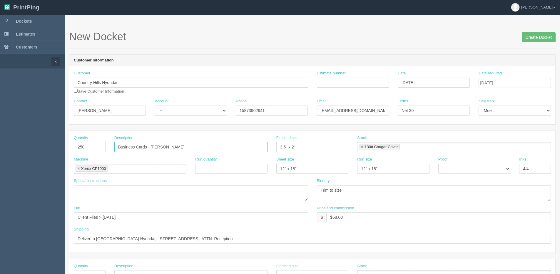
click at [244, 135] on div "Description Business Cards - Gabriel Diaz" at bounding box center [190, 143] width 153 height 17
type input "Business Cards - [PERSON_NAME]"
click at [548, 34] on input "Create Docket" at bounding box center [539, 37] width 34 height 10
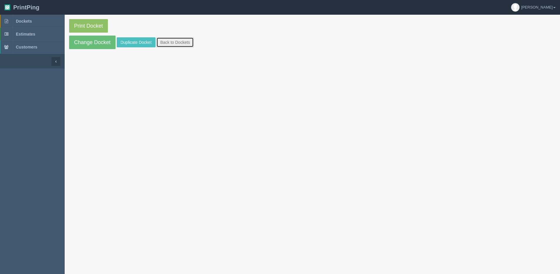
click at [172, 38] on link "Back to Dockets" at bounding box center [174, 42] width 37 height 10
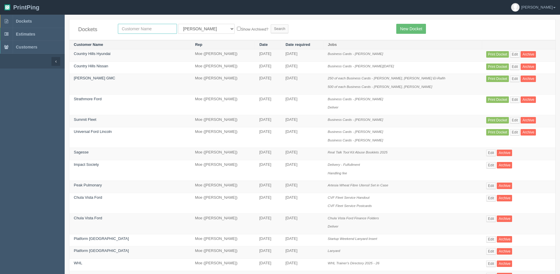
click at [149, 26] on input "text" at bounding box center [147, 29] width 59 height 10
type input "cmp"
click at [271, 24] on input "Search" at bounding box center [280, 28] width 18 height 9
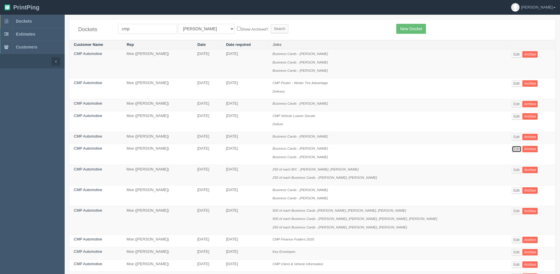
click at [512, 148] on link "Edit" at bounding box center [517, 149] width 10 height 6
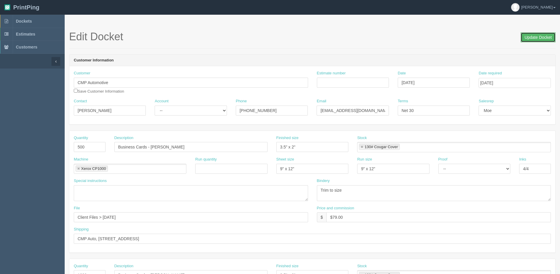
click at [534, 38] on input "Update Docket" at bounding box center [538, 37] width 35 height 10
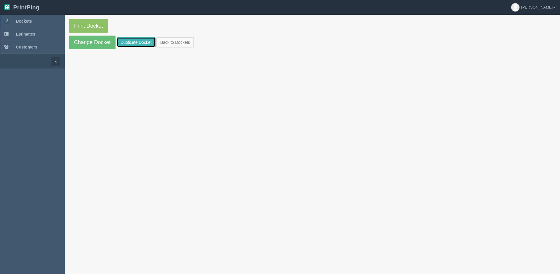
click at [135, 47] on link "Duplicate Docket" at bounding box center [136, 42] width 39 height 10
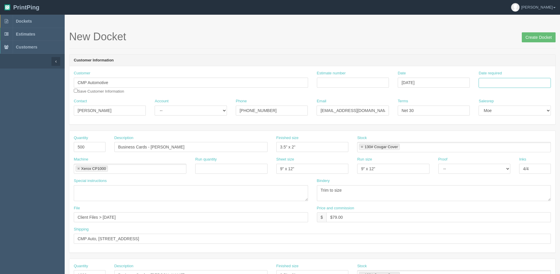
click at [501, 84] on input "Date required" at bounding box center [515, 83] width 72 height 10
click at [488, 169] on div "« [DATE] » Su Mo Tu We Th Fr Sa 31 1 2 3 4 5 6 7 8 9 10 11 12 13 14 15 16 17 18…" at bounding box center [508, 129] width 58 height 82
drag, startPoint x: 491, startPoint y: 148, endPoint x: 386, endPoint y: 147, distance: 105.3
click at [492, 148] on td "29" at bounding box center [492, 147] width 9 height 9
type input "September 29, 2025"
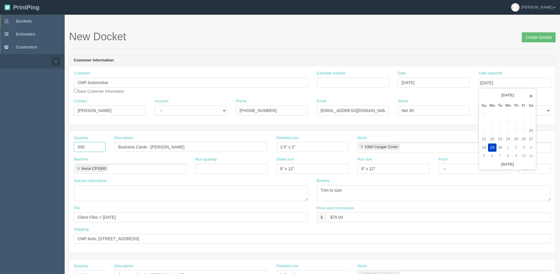
drag, startPoint x: 86, startPoint y: 145, endPoint x: -65, endPoint y: 147, distance: 150.3
click at [0, 147] on html "PrintPing Dan Edit account ( dan@allrush.ca ) Logout Dockets Estimates Customers" at bounding box center [280, 267] width 560 height 534
type input "250"
click at [174, 152] on div "Description Business Cards - Chris Quinton" at bounding box center [191, 145] width 162 height 21
drag, startPoint x: 152, startPoint y: 147, endPoint x: 403, endPoint y: 136, distance: 251.3
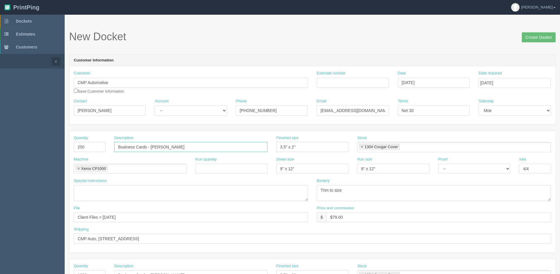
click at [375, 136] on div "Quantity 250 Description Business Cards - Chris Quinton Finished size 3.5" x 2"…" at bounding box center [312, 145] width 486 height 21
type input "Business Cards - April Laroche"
drag, startPoint x: 103, startPoint y: 217, endPoint x: 368, endPoint y: 173, distance: 268.3
click at [264, 193] on div "Quantity 250 Description Business Cards - April Laroche Finished size 3.5" x 2"…" at bounding box center [312, 192] width 486 height 122
type input "Client Files > [DATE]"
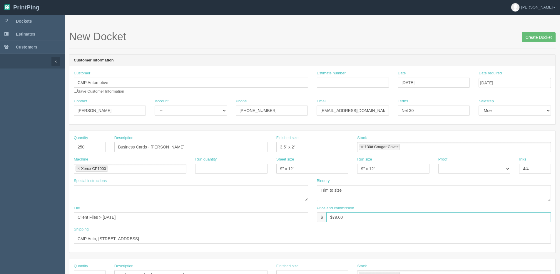
drag, startPoint x: 333, startPoint y: 216, endPoint x: 384, endPoint y: 200, distance: 53.7
click at [384, 200] on div "Quantity 250 Description Business Cards - April Laroche Finished size 3.5" x 2"…" at bounding box center [312, 192] width 486 height 122
type input "$68.00"
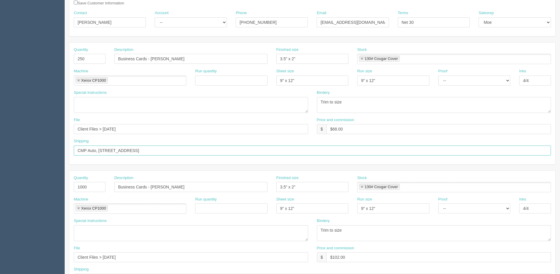
scroll to position [147, 0]
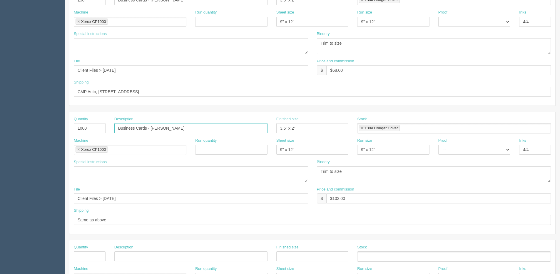
drag, startPoint x: 150, startPoint y: 128, endPoint x: 276, endPoint y: 111, distance: 127.9
click at [264, 112] on div "Quantity 1000 Description Business Cards - Travis Pope Finished size 3.5" x 2" …" at bounding box center [312, 173] width 486 height 122
type input "Business Cards - [PERSON_NAME]"
drag, startPoint x: 88, startPoint y: 127, endPoint x: 11, endPoint y: 127, distance: 77.0
click at [11, 127] on section "Dockets Estimates Customers" at bounding box center [280, 127] width 560 height 519
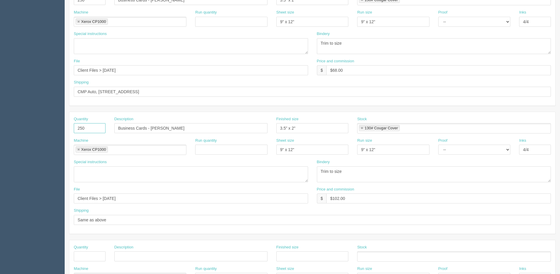
type input "250"
drag, startPoint x: 333, startPoint y: 199, endPoint x: 546, endPoint y: 130, distance: 224.7
click at [443, 182] on div "Quantity 250 Description Business Cards - Bobbie Liu Finished size 3.5" x 2" St…" at bounding box center [312, 173] width 486 height 122
type input "$68.00"
drag, startPoint x: 103, startPoint y: 198, endPoint x: 364, endPoint y: 160, distance: 263.3
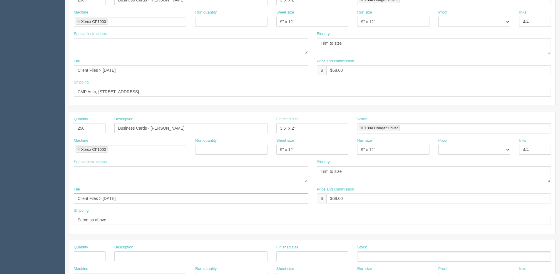
click at [341, 163] on div "Quantity 250 Description Business Cards - Bobbie Liu Finished size 3.5" x 2" St…" at bounding box center [312, 173] width 486 height 122
type input "Client Files > Sept 2025"
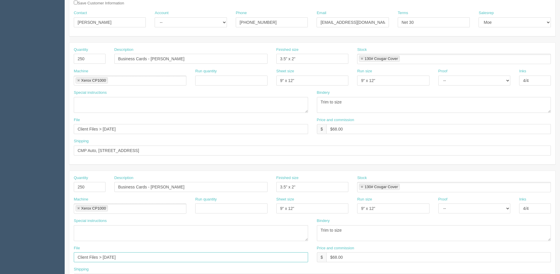
scroll to position [0, 0]
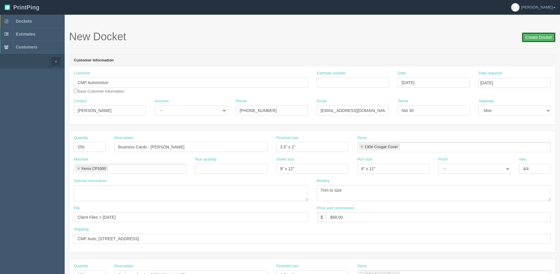
click at [535, 39] on input "Create Docket" at bounding box center [539, 37] width 34 height 10
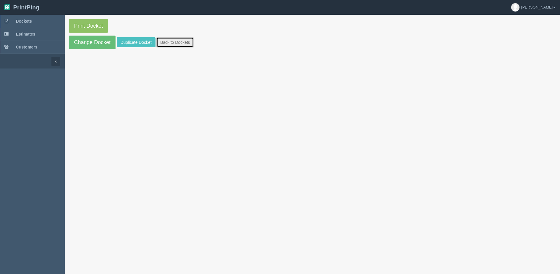
drag, startPoint x: 176, startPoint y: 41, endPoint x: 161, endPoint y: 42, distance: 14.7
click at [175, 42] on link "Back to Dockets" at bounding box center [174, 42] width 37 height 10
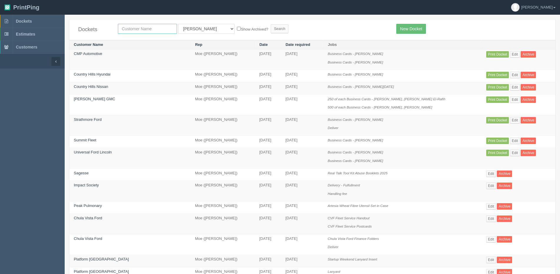
click at [137, 28] on input "text" at bounding box center [147, 29] width 59 height 10
type input "aiirdrie"
click at [271, 24] on input "Search" at bounding box center [280, 28] width 18 height 9
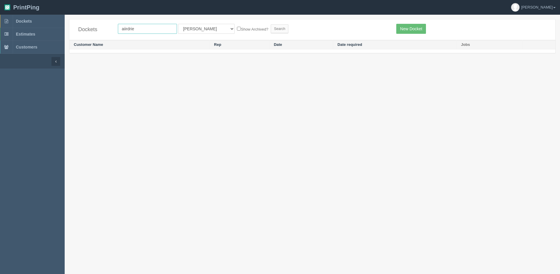
click at [126, 33] on input "aiirdrie" at bounding box center [147, 29] width 59 height 10
type input "airdrie"
click at [271, 24] on input "Search" at bounding box center [280, 28] width 18 height 9
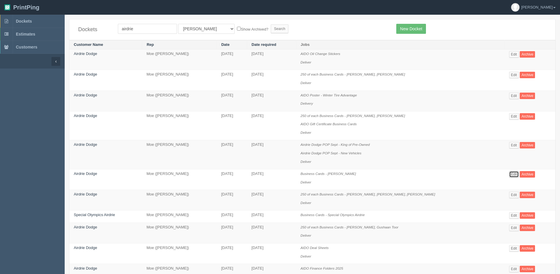
click at [512, 176] on link "Edit" at bounding box center [514, 174] width 10 height 6
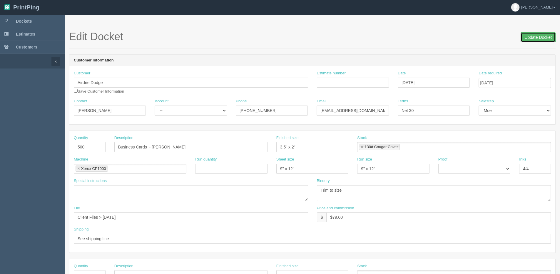
drag, startPoint x: 535, startPoint y: 35, endPoint x: 524, endPoint y: 35, distance: 11.2
click at [534, 35] on input "Update Docket" at bounding box center [538, 37] width 35 height 10
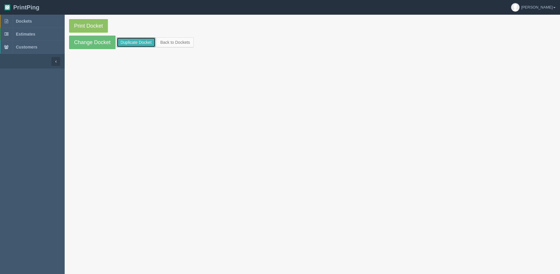
click at [138, 43] on link "Duplicate Docket" at bounding box center [136, 42] width 39 height 10
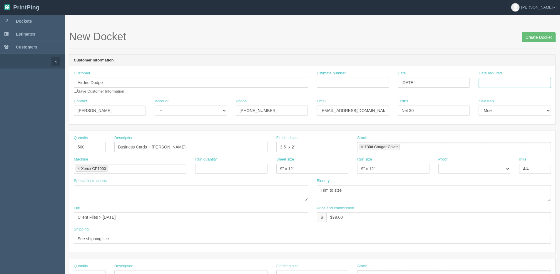
click at [536, 80] on input "Date required" at bounding box center [515, 83] width 72 height 10
click at [484, 167] on th "[DATE]" at bounding box center [507, 164] width 55 height 9
click at [493, 145] on td "29" at bounding box center [492, 147] width 9 height 9
type input "[DATE]"
drag, startPoint x: 72, startPoint y: 147, endPoint x: 2, endPoint y: 151, distance: 69.5
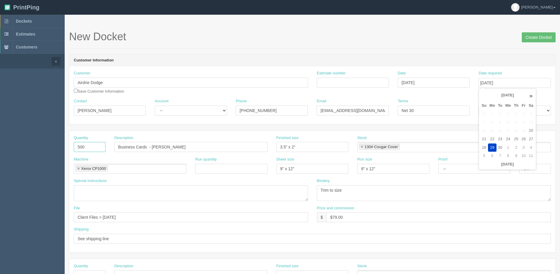
click at [2, 151] on section "Dockets Estimates Customers" at bounding box center [280, 274] width 560 height 519
type input "250"
click at [155, 144] on input "Business Cards - Rachel Chalmers" at bounding box center [190, 147] width 153 height 10
drag, startPoint x: 152, startPoint y: 146, endPoint x: 461, endPoint y: 106, distance: 312.1
click at [431, 110] on form "New Docket Create Docket Customer Information Customer Airdrie Dodge Save Custo…" at bounding box center [312, 278] width 487 height 494
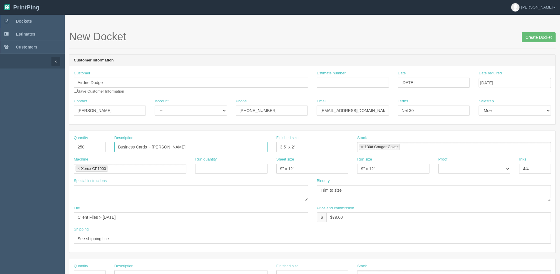
type input "Business Cards - [PERSON_NAME]"
drag, startPoint x: 333, startPoint y: 217, endPoint x: 481, endPoint y: 171, distance: 155.1
click at [462, 181] on div "Quantity 250 Description Business Cards - Dany Filatov Finished size 3.5" x 2" …" at bounding box center [312, 192] width 486 height 122
type input "$68.00"
click at [534, 38] on input "Create Docket" at bounding box center [539, 37] width 34 height 10
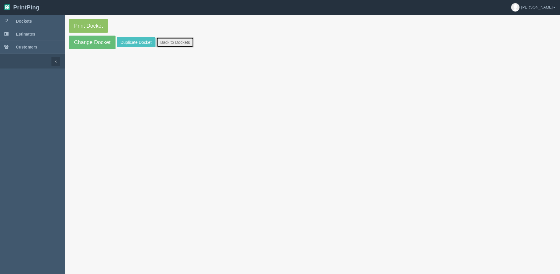
click at [182, 47] on link "Back to Dockets" at bounding box center [174, 42] width 37 height 10
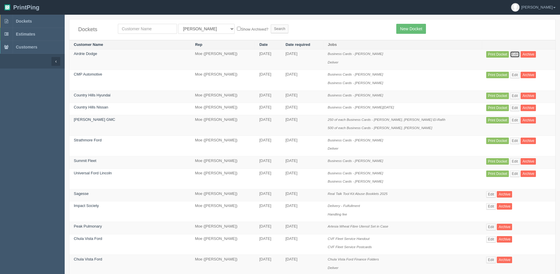
click at [510, 55] on link "Edit" at bounding box center [515, 54] width 10 height 6
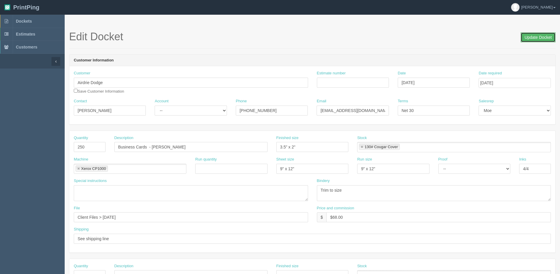
click at [545, 33] on input "Update Docket" at bounding box center [538, 37] width 35 height 10
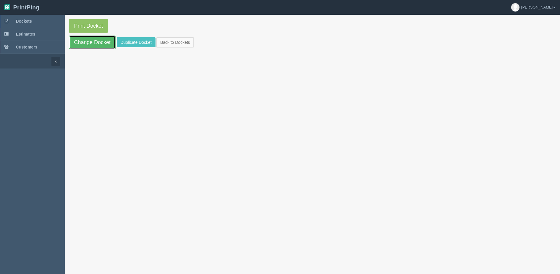
click at [98, 37] on link "Change Docket" at bounding box center [92, 43] width 46 height 14
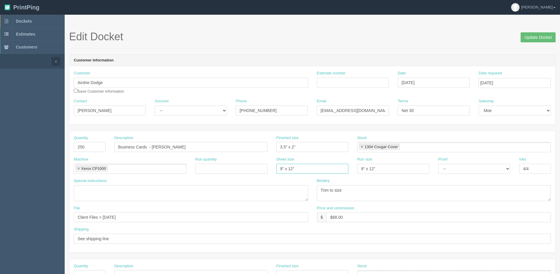
drag, startPoint x: 307, startPoint y: 170, endPoint x: 209, endPoint y: 183, distance: 98.5
click at [210, 183] on div "Quantity 250 Description Business Cards - [PERSON_NAME] Finished size 3.5" x 2"…" at bounding box center [312, 192] width 486 height 122
type input "12" x 18""
drag, startPoint x: 382, startPoint y: 169, endPoint x: 298, endPoint y: 169, distance: 84.1
click at [298, 169] on div "Machine Xerox CP1000 Xerox CP1000 Run quantity Sheet size 12" x 18" Run size 9"…" at bounding box center [312, 167] width 486 height 21
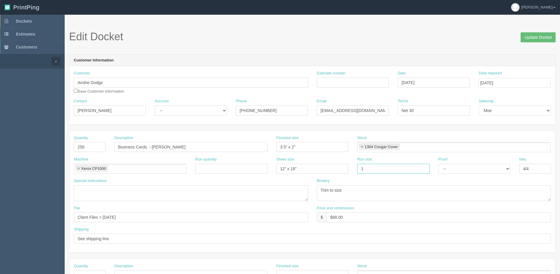
type input "12" x 18""
click at [534, 38] on input "Update Docket" at bounding box center [538, 37] width 35 height 10
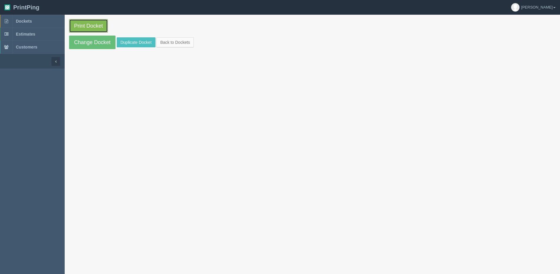
click at [98, 29] on link "Print Docket" at bounding box center [88, 26] width 39 height 14
click at [189, 42] on link "Back to Dockets" at bounding box center [174, 42] width 37 height 10
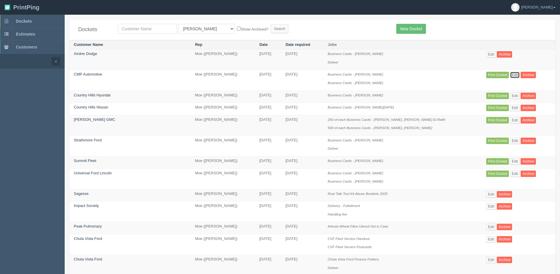
click at [510, 75] on link "Edit" at bounding box center [515, 75] width 10 height 6
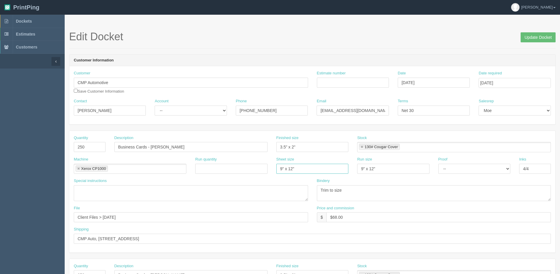
drag, startPoint x: 276, startPoint y: 172, endPoint x: 213, endPoint y: 171, distance: 62.6
click at [207, 173] on div "Machine Xerox CP1000 Xerox CP1000 Run quantity Sheet size 9" x 12" Run size 9" …" at bounding box center [312, 167] width 486 height 21
type input "12" x 18""
drag, startPoint x: 377, startPoint y: 170, endPoint x: 300, endPoint y: 175, distance: 76.9
click at [300, 175] on div "Machine Xerox CP1000 Xerox CP1000 Run quantity Sheet size 12" x 18" Run size 9"…" at bounding box center [312, 167] width 486 height 21
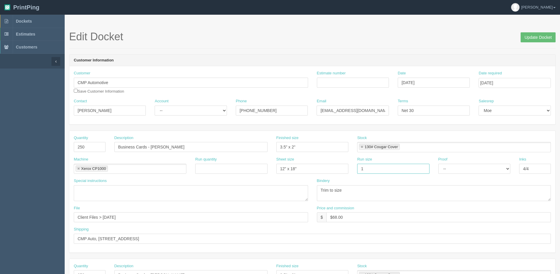
type input "12" x 18""
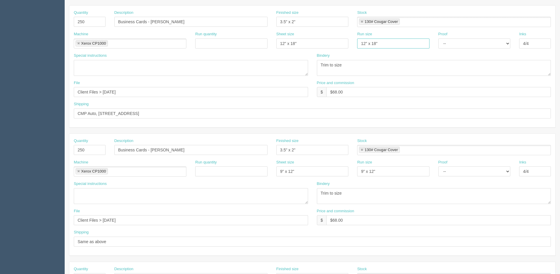
scroll to position [147, 0]
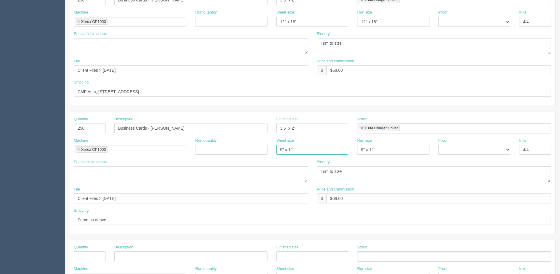
drag, startPoint x: 184, startPoint y: 155, endPoint x: 225, endPoint y: 150, distance: 41.2
click at [179, 155] on div "Machine Xerox CP1000 Xerox CP1000 Run quantity Sheet size 9" x 12" Run size 9" …" at bounding box center [312, 148] width 486 height 21
type input "12" x 18""
drag, startPoint x: 389, startPoint y: 150, endPoint x: 257, endPoint y: 156, distance: 131.8
click at [256, 158] on div "Machine Xerox CP1000 Xerox CP1000 Run quantity Sheet size 12" x 18" Run size 9"…" at bounding box center [312, 148] width 486 height 21
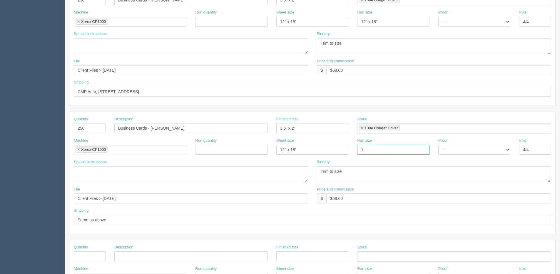
type input "12" x 18""
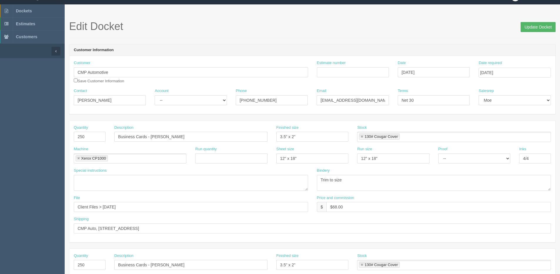
scroll to position [0, 0]
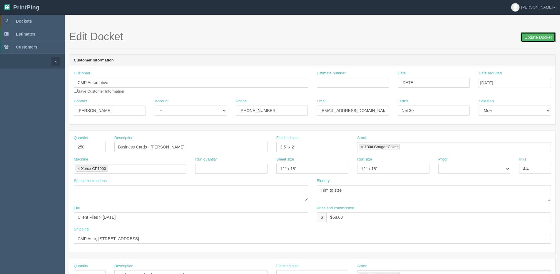
click at [553, 38] on input "Update Docket" at bounding box center [538, 37] width 35 height 10
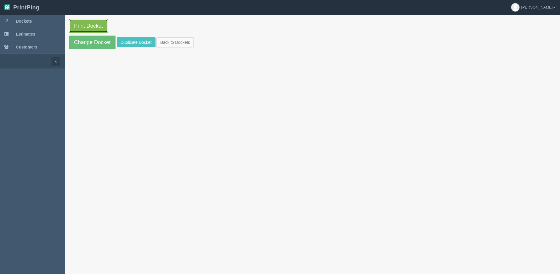
click at [71, 25] on link "Print Docket" at bounding box center [88, 26] width 39 height 14
click at [169, 42] on link "Back to Dockets" at bounding box center [174, 42] width 37 height 10
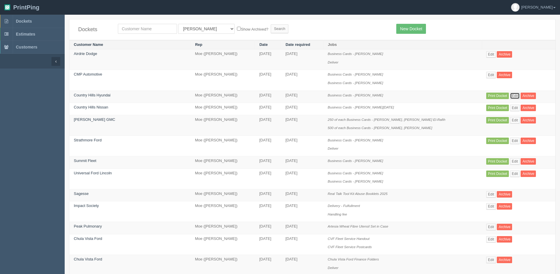
click at [511, 94] on link "Edit" at bounding box center [515, 96] width 10 height 6
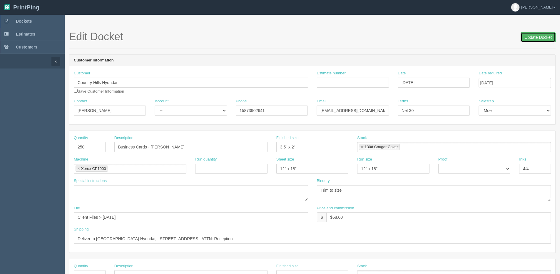
click at [532, 40] on input "Update Docket" at bounding box center [538, 37] width 35 height 10
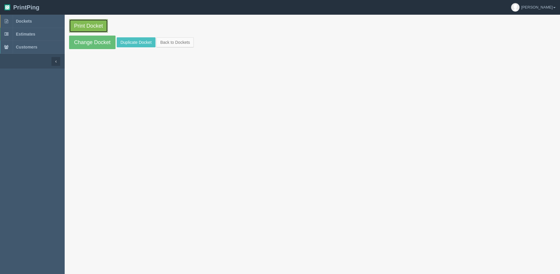
click at [90, 19] on section "Print Docket Change Docket Duplicate Docket Back to Dockets" at bounding box center [312, 34] width 495 height 39
click at [92, 31] on link "Print Docket" at bounding box center [88, 26] width 39 height 14
click at [169, 41] on link "Back to Dockets" at bounding box center [174, 42] width 37 height 10
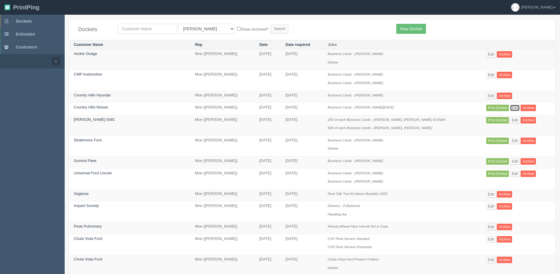
click at [512, 108] on link "Edit" at bounding box center [515, 108] width 10 height 6
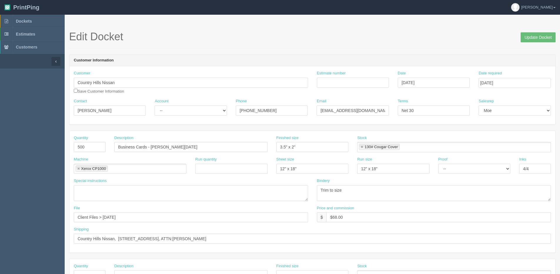
scroll to position [29, 0]
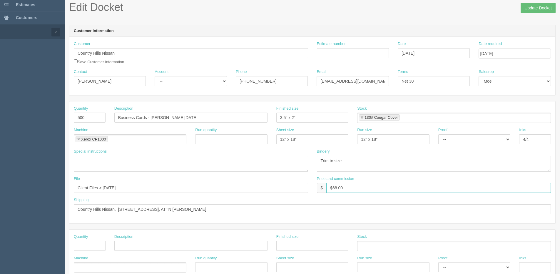
drag, startPoint x: 333, startPoint y: 187, endPoint x: 387, endPoint y: 178, distance: 54.2
click at [388, 178] on div "Price and commission $ $68.00" at bounding box center [434, 184] width 234 height 17
type input "$79.00"
click at [389, 174] on div "Bindery Trim to size" at bounding box center [434, 162] width 243 height 27
drag, startPoint x: 530, startPoint y: 5, endPoint x: 376, endPoint y: 24, distance: 154.9
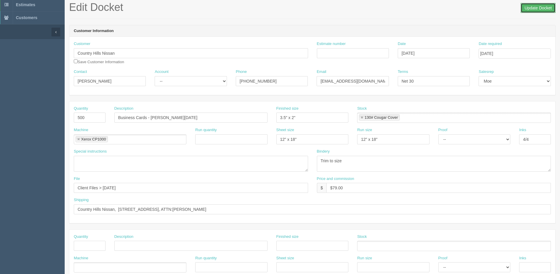
click at [524, 5] on input "Update Docket" at bounding box center [538, 8] width 35 height 10
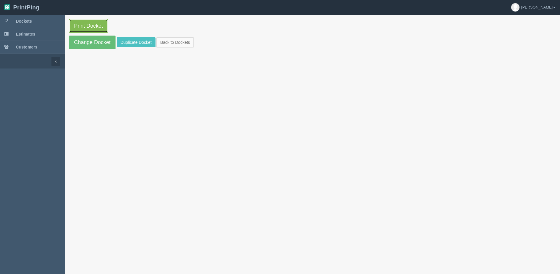
click at [88, 29] on link "Print Docket" at bounding box center [88, 26] width 39 height 14
click at [180, 43] on link "Back to Dockets" at bounding box center [174, 42] width 37 height 10
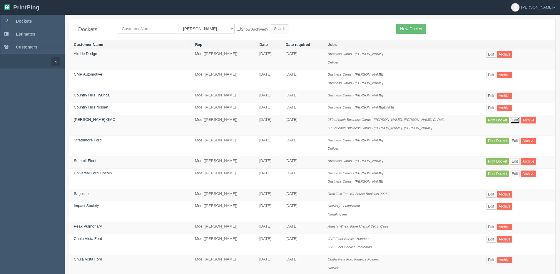
click at [512, 119] on link "Edit" at bounding box center [515, 120] width 10 height 6
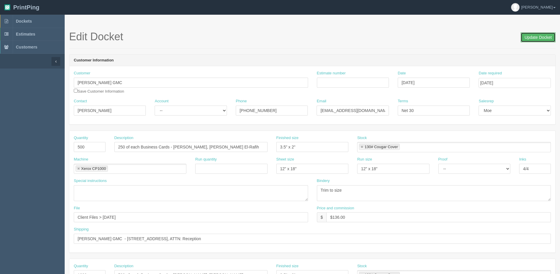
click at [539, 36] on input "Update Docket" at bounding box center [538, 37] width 35 height 10
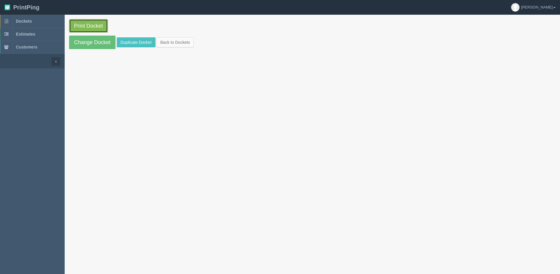
click at [93, 25] on link "Print Docket" at bounding box center [88, 26] width 39 height 14
click at [187, 43] on link "Back to Dockets" at bounding box center [174, 42] width 37 height 10
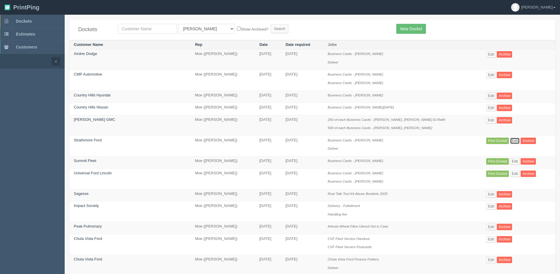
click at [510, 140] on link "Edit" at bounding box center [515, 141] width 10 height 6
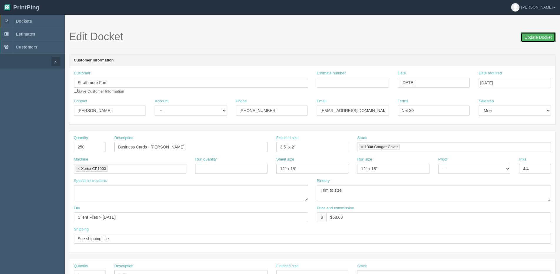
click at [540, 36] on input "Update Docket" at bounding box center [538, 37] width 35 height 10
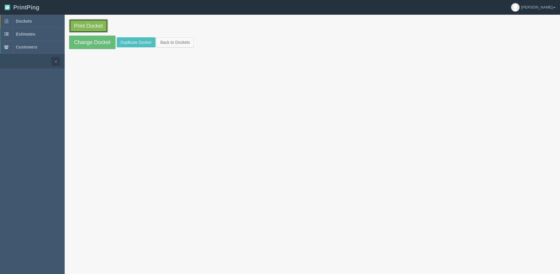
click at [88, 25] on link "Print Docket" at bounding box center [88, 26] width 39 height 14
click at [174, 43] on link "Back to Dockets" at bounding box center [174, 42] width 37 height 10
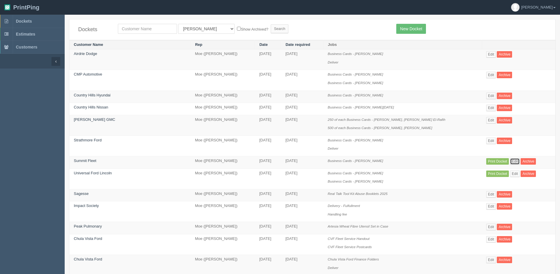
click at [510, 161] on link "Edit" at bounding box center [515, 161] width 10 height 6
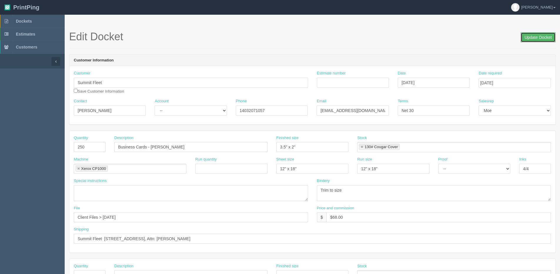
click at [537, 34] on input "Update Docket" at bounding box center [538, 37] width 35 height 10
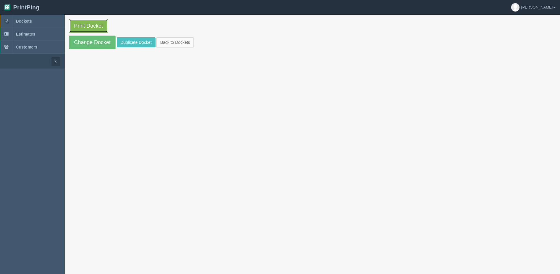
click at [96, 25] on link "Print Docket" at bounding box center [88, 26] width 39 height 14
click at [173, 39] on link "Back to Dockets" at bounding box center [174, 42] width 37 height 10
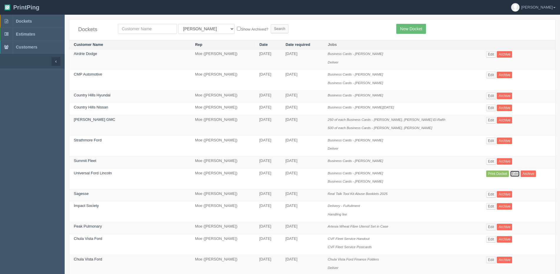
click at [510, 171] on link "Edit" at bounding box center [515, 174] width 10 height 6
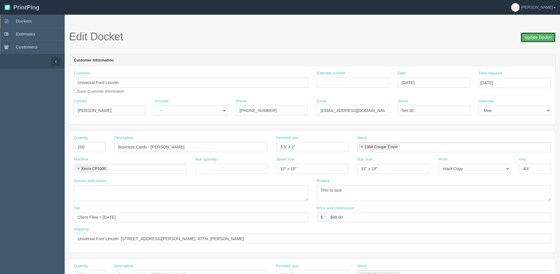
drag, startPoint x: 533, startPoint y: 39, endPoint x: 529, endPoint y: 39, distance: 4.7
click at [533, 39] on input "Update Docket" at bounding box center [538, 37] width 35 height 10
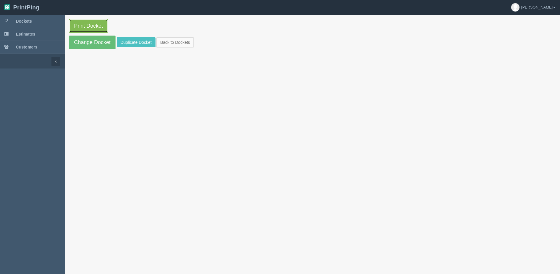
click at [107, 23] on link "Print Docket" at bounding box center [88, 26] width 39 height 14
click at [178, 43] on link "Back to Dockets" at bounding box center [174, 42] width 37 height 10
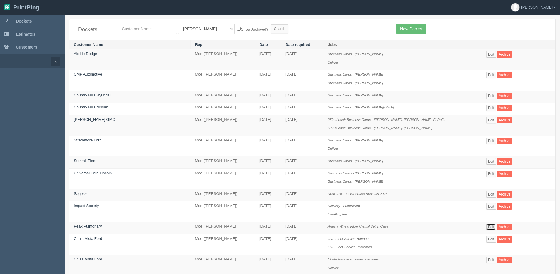
click at [486, 227] on link "Edit" at bounding box center [491, 227] width 10 height 6
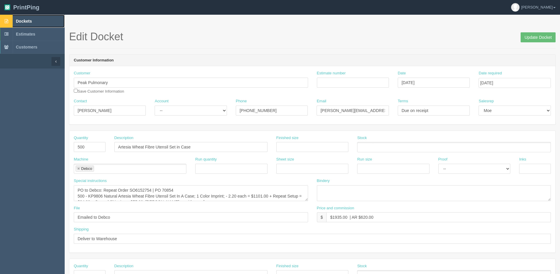
click at [20, 18] on link "Dockets" at bounding box center [32, 21] width 65 height 13
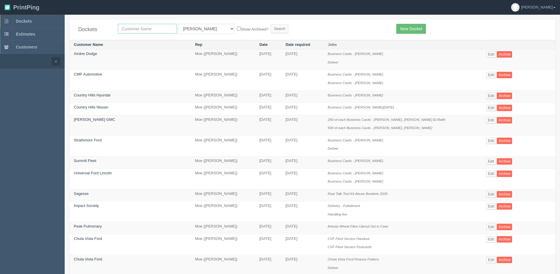
click at [159, 26] on input "text" at bounding box center [147, 29] width 59 height 10
type input "m"
click at [136, 28] on input "text" at bounding box center [147, 29] width 59 height 10
click at [173, 27] on input "text" at bounding box center [147, 29] width 59 height 10
type input "justin"
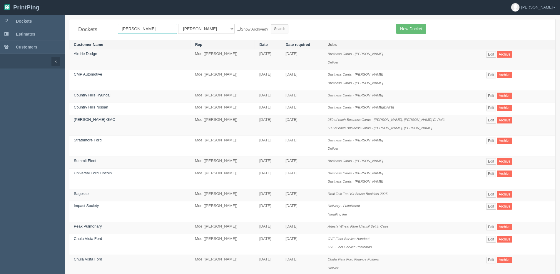
click at [271, 24] on input "Search" at bounding box center [280, 28] width 18 height 9
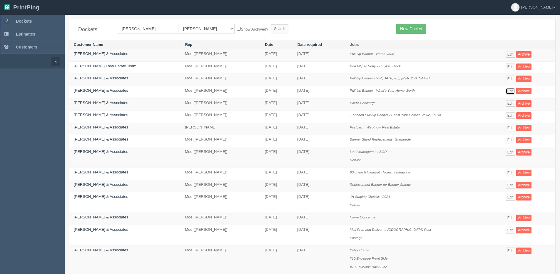
drag, startPoint x: 512, startPoint y: 91, endPoint x: 527, endPoint y: 5, distance: 87.0
click at [512, 91] on link "Edit" at bounding box center [511, 91] width 10 height 6
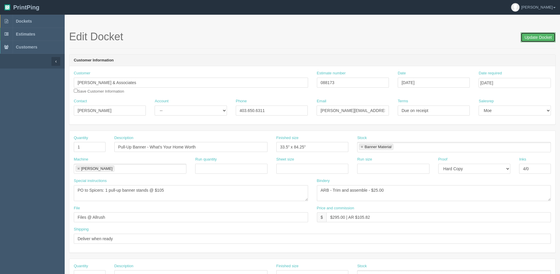
click at [540, 38] on input "Update Docket" at bounding box center [538, 37] width 35 height 10
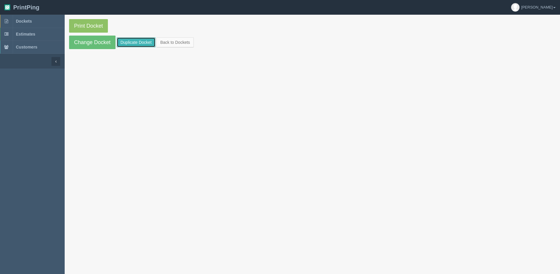
click at [126, 39] on link "Duplicate Docket" at bounding box center [136, 42] width 39 height 10
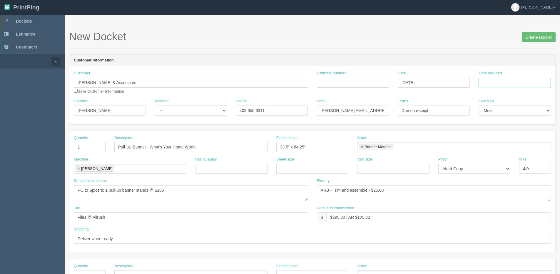
click at [525, 82] on input "Date required" at bounding box center [515, 83] width 72 height 10
click at [490, 168] on th "Today" at bounding box center [507, 164] width 55 height 9
click at [494, 147] on td "29" at bounding box center [492, 147] width 9 height 9
type input "[DATE]"
drag, startPoint x: 93, startPoint y: 89, endPoint x: -41, endPoint y: 102, distance: 134.7
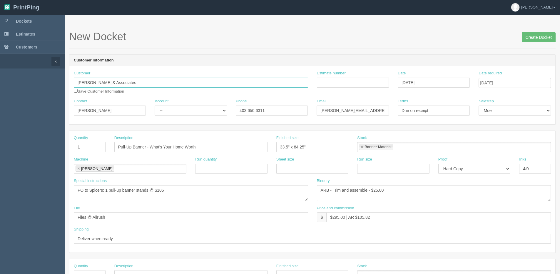
click at [0, 102] on html "PrintPing Dan Edit account ( dan@allrush.ca ) Logout Dockets Estimates Customers" at bounding box center [280, 267] width 560 height 534
click at [70, 92] on div "Customer zoga Zoga Print Save Customer Information" at bounding box center [190, 85] width 243 height 28
click at [103, 78] on input "zoga" at bounding box center [191, 83] width 234 height 10
click at [101, 81] on input "zoga" at bounding box center [191, 83] width 234 height 10
click at [94, 96] on link "Zog a Print" at bounding box center [97, 94] width 46 height 9
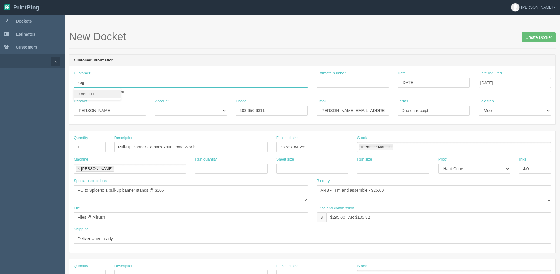
type input "Zoga Print"
type input "Salim"
type input "403-836-1550"
type input "zogaprint@shaw.ca"
type input "Net 30"
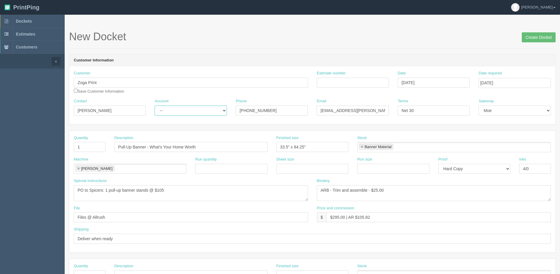
click at [210, 111] on select "-- Existing Client Allrush Client Rep Client" at bounding box center [191, 111] width 72 height 10
select select "Allrush Client"
click at [155, 106] on select "-- Existing Client Allrush Client Rep Client" at bounding box center [191, 111] width 72 height 10
click at [349, 80] on input "Estimate number" at bounding box center [353, 83] width 72 height 10
type input "092626"
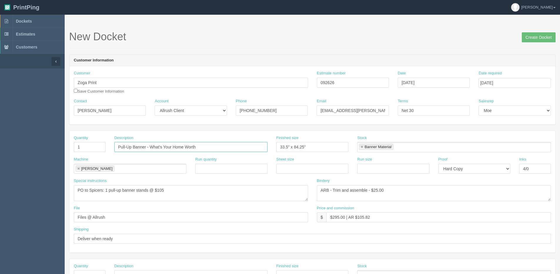
drag, startPoint x: 149, startPoint y: 145, endPoint x: 391, endPoint y: 130, distance: 242.5
click at [422, 145] on div "Quantity 1 Description Pull-Up Banner - What's Your Home Worth Finished size 33…" at bounding box center [312, 145] width 486 height 21
type input "Pull-Up Banner - Sunlead Technologies"
drag, startPoint x: 373, startPoint y: 189, endPoint x: 451, endPoint y: 159, distance: 83.0
click at [439, 181] on div "Bindery ARB - Trim and assemble - $25.00" at bounding box center [434, 189] width 234 height 23
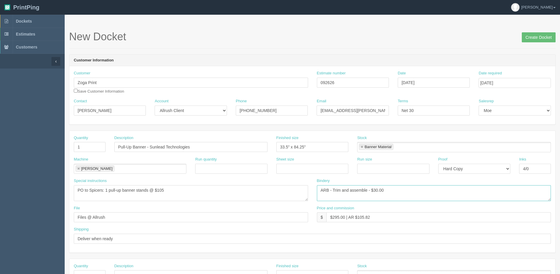
type textarea "ARB - Trim and assemble - $30.00"
click at [334, 219] on input "$295.00 | AR $105.82" at bounding box center [438, 217] width 225 height 10
type input "$255.00 | AR $105.82"
drag, startPoint x: 122, startPoint y: 239, endPoint x: 0, endPoint y: 238, distance: 122.3
click at [1, 238] on section "Dockets Estimates Customers" at bounding box center [280, 274] width 560 height 519
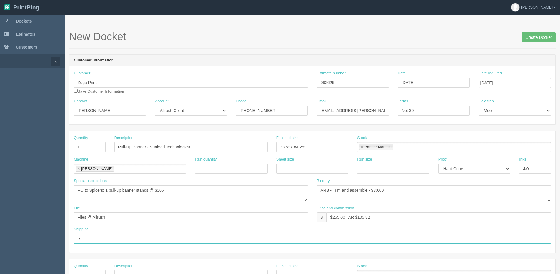
type input "Email / Call when ready for pickup"
click at [359, 218] on input "$255.00 | AR $105.82" at bounding box center [438, 217] width 225 height 10
drag, startPoint x: 358, startPoint y: 216, endPoint x: 451, endPoint y: 204, distance: 93.7
click at [448, 204] on div "Quantity 1 Description Pull-Up Banner - Sunlead Technologies Finished size 33.5…" at bounding box center [312, 192] width 486 height 122
type input "$255.00 | AR $83.56"
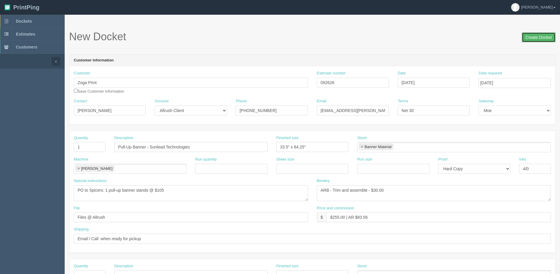
click at [533, 39] on input "Create Docket" at bounding box center [539, 37] width 34 height 10
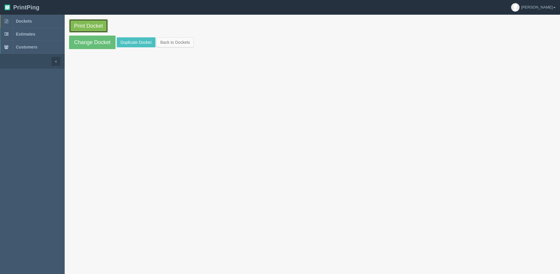
click at [77, 28] on link "Print Docket" at bounding box center [88, 26] width 39 height 14
click at [186, 39] on link "Back to Dockets" at bounding box center [174, 42] width 37 height 10
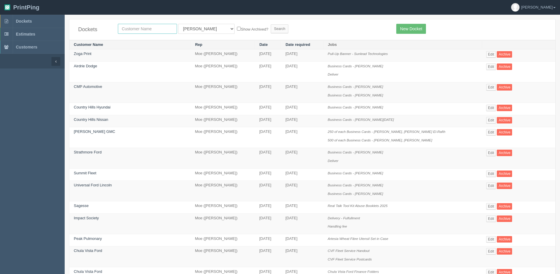
drag, startPoint x: 138, startPoint y: 30, endPoint x: 135, endPoint y: 30, distance: 3.2
click at [138, 30] on input "text" at bounding box center [147, 29] width 59 height 10
type input "country [PERSON_NAME]"
drag, startPoint x: 223, startPoint y: 30, endPoint x: 218, endPoint y: 31, distance: 5.1
click at [237, 31] on label "Show Archived?" at bounding box center [252, 29] width 31 height 7
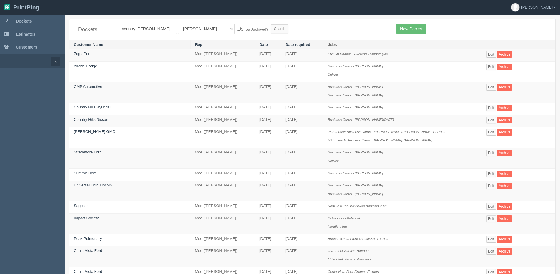
drag, startPoint x: 218, startPoint y: 31, endPoint x: 181, endPoint y: 34, distance: 37.8
click at [181, 34] on div "Dockets country hills hyund All Users [PERSON_NAME] Test 1 [PERSON_NAME] [PERSO…" at bounding box center [312, 29] width 486 height 21
drag, startPoint x: 183, startPoint y: 31, endPoint x: 181, endPoint y: 34, distance: 3.8
click at [183, 31] on select "All Users [PERSON_NAME] Test 1 [PERSON_NAME] [PERSON_NAME] [PERSON_NAME] France…" at bounding box center [206, 29] width 56 height 10
select select "1"
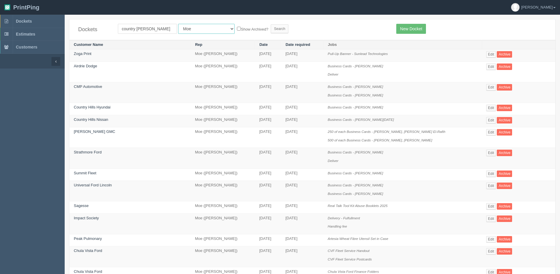
click at [178, 24] on select "All Users Ali Ali Test 1 Aly Amy Ankit Arif Brandon Dan France Greg Jim Mark Ma…" at bounding box center [206, 29] width 56 height 10
click at [237, 30] on label "Show Archived?" at bounding box center [252, 29] width 31 height 7
click at [237, 30] on input "Show Archived?" at bounding box center [239, 29] width 4 height 4
checkbox input "true"
click at [271, 27] on input "Search" at bounding box center [280, 28] width 18 height 9
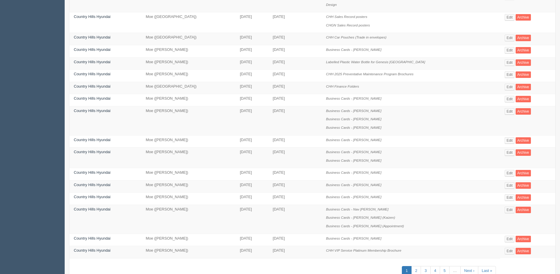
scroll to position [227, 0]
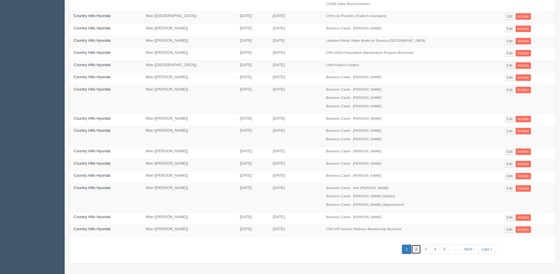
click at [417, 250] on link "2" at bounding box center [416, 250] width 10 height 10
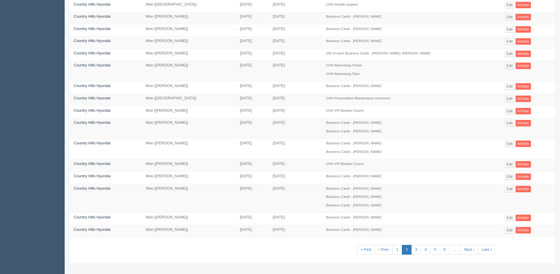
scroll to position [177, 0]
click at [422, 250] on link "4" at bounding box center [426, 250] width 10 height 10
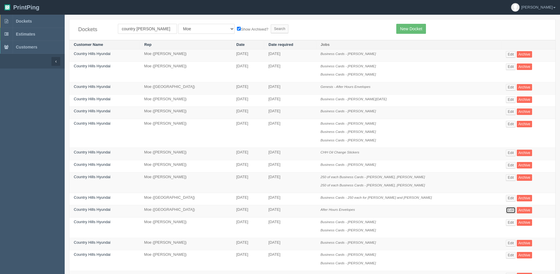
click at [508, 209] on link "Edit" at bounding box center [511, 210] width 10 height 6
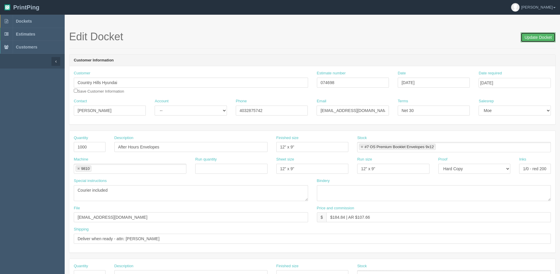
drag, startPoint x: 535, startPoint y: 38, endPoint x: 491, endPoint y: 35, distance: 43.9
click at [532, 37] on input "Update Docket" at bounding box center [538, 37] width 35 height 10
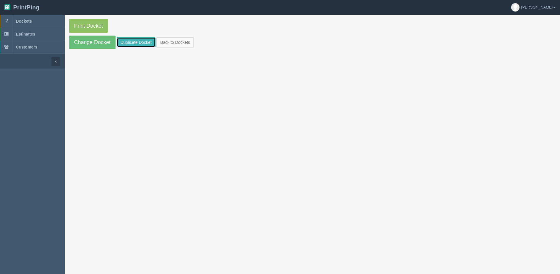
click at [145, 41] on link "Duplicate Docket" at bounding box center [136, 42] width 39 height 10
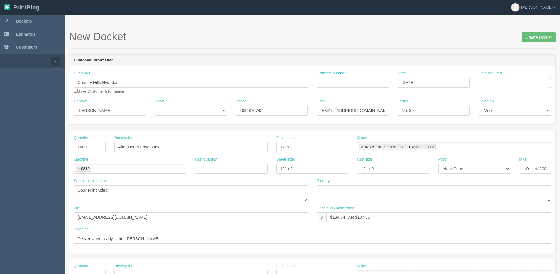
click at [508, 84] on input "Date required" at bounding box center [515, 83] width 72 height 10
click at [499, 167] on th "[DATE]" at bounding box center [507, 164] width 55 height 9
click at [502, 148] on td "30" at bounding box center [500, 147] width 7 height 9
type input "[DATE]"
drag, startPoint x: 123, startPoint y: 108, endPoint x: -68, endPoint y: 129, distance: 191.9
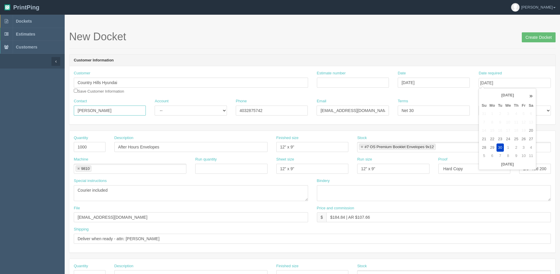
click at [0, 129] on html "PrintPing Dan Edit account ( dan@allrush.ca ) Logout Dockets Estimates Customers" at bounding box center [280, 267] width 560 height 534
type input "[PERSON_NAME]"
drag, startPoint x: 374, startPoint y: 109, endPoint x: 19, endPoint y: 84, distance: 355.1
click at [53, 91] on section "Dockets Estimates Customers" at bounding box center [280, 274] width 560 height 519
type input "[EMAIL_ADDRESS][DOMAIN_NAME]"
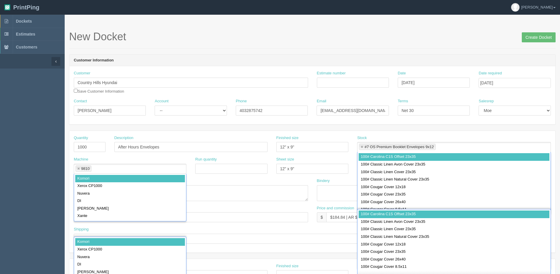
scroll to position [160, 0]
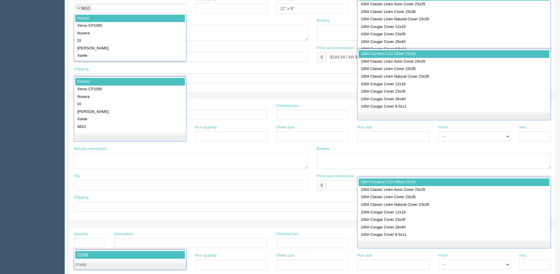
type input "074698"
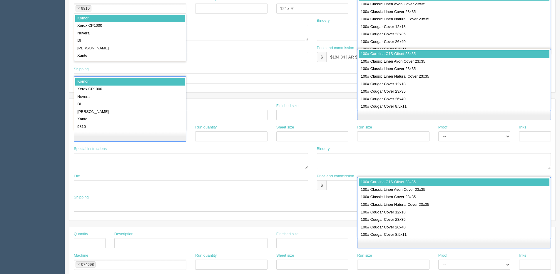
click at [320, 56] on div "$" at bounding box center [322, 57] width 10 height 10
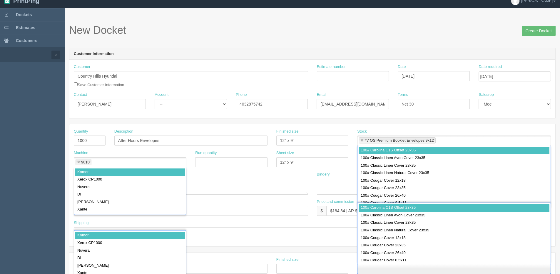
scroll to position [0, 0]
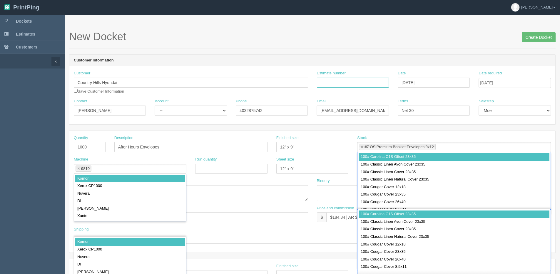
click at [347, 85] on input "Estimate number" at bounding box center [353, 83] width 72 height 10
type input "074698"
click at [541, 33] on input "Create Docket" at bounding box center [539, 37] width 34 height 10
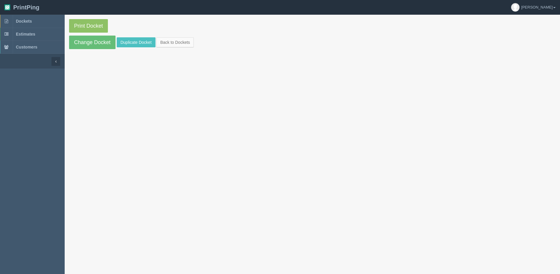
click at [538, 37] on section "Print Docket Change Docket Duplicate Docket Back to Dockets" at bounding box center [312, 34] width 495 height 39
click at [89, 42] on link "Change Docket" at bounding box center [92, 43] width 46 height 14
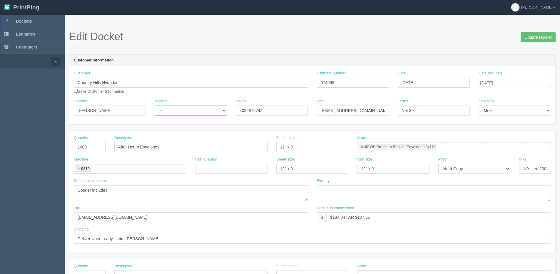
drag, startPoint x: 183, startPoint y: 113, endPoint x: 183, endPoint y: 116, distance: 3.2
click at [183, 113] on select "-- Existing Client Allrush Client Rep Client" at bounding box center [191, 111] width 72 height 10
select select "Allrush Client"
click at [155, 106] on select "-- Existing Client Allrush Client Rep Client" at bounding box center [191, 111] width 72 height 10
drag, startPoint x: 333, startPoint y: 215, endPoint x: 346, endPoint y: 215, distance: 13.2
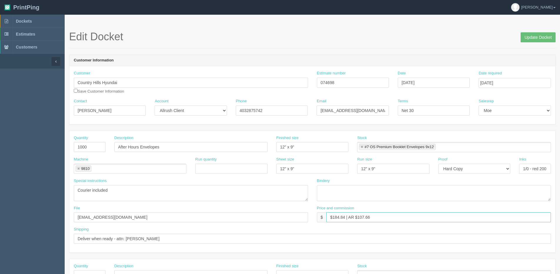
click at [346, 215] on input "$184.84 | AR $107.66" at bounding box center [438, 217] width 225 height 10
click at [359, 217] on input "$285.31 | AR $107.66" at bounding box center [438, 217] width 225 height 10
drag, startPoint x: 358, startPoint y: 216, endPoint x: 419, endPoint y: 181, distance: 70.5
click at [398, 204] on div "Quantity 1000 Description After Hours Envelopes Finished size 12" x 9" Stock #7…" at bounding box center [312, 192] width 486 height 122
type input "$285.31 | AR $65.84"
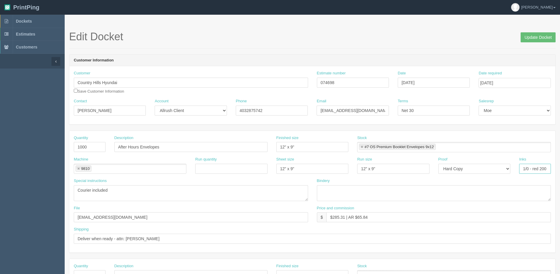
click at [534, 168] on input "1/0 - red 200" at bounding box center [535, 169] width 32 height 10
type input "1/0 - Red 200"
click at [534, 32] on span "Update Docket" at bounding box center [538, 37] width 35 height 12
click at [534, 33] on input "Update Docket" at bounding box center [538, 37] width 35 height 10
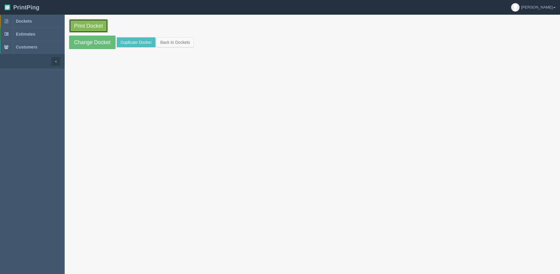
click at [98, 26] on link "Print Docket" at bounding box center [88, 26] width 39 height 14
click at [83, 37] on link "Change Docket" at bounding box center [92, 43] width 46 height 14
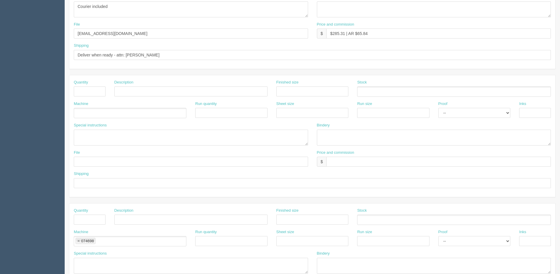
scroll to position [206, 0]
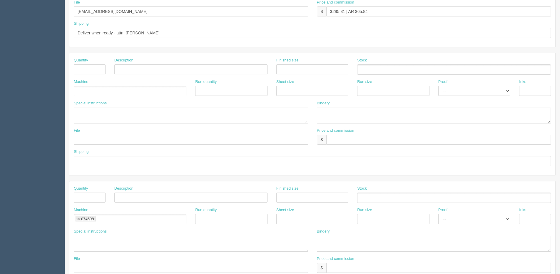
click at [79, 218] on link at bounding box center [79, 219] width 4 height 4
click at [194, 239] on textarea at bounding box center [191, 244] width 234 height 16
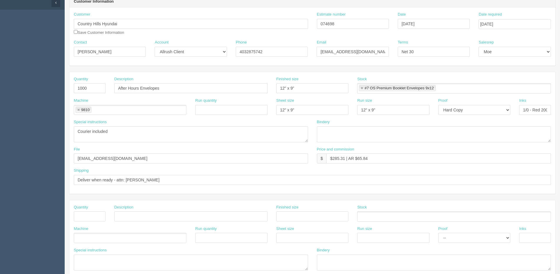
scroll to position [0, 0]
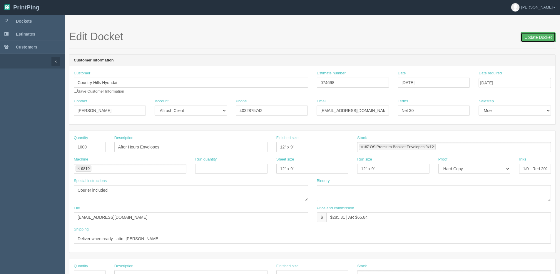
drag, startPoint x: 532, startPoint y: 39, endPoint x: 520, endPoint y: 41, distance: 11.9
click at [532, 39] on input "Update Docket" at bounding box center [538, 37] width 35 height 10
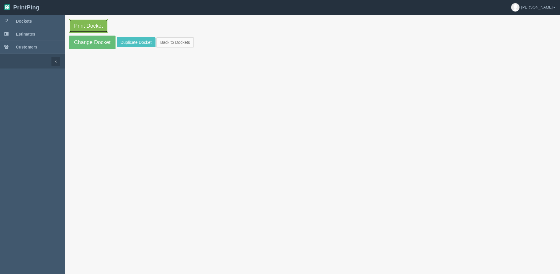
click at [92, 27] on link "Print Docket" at bounding box center [88, 26] width 39 height 14
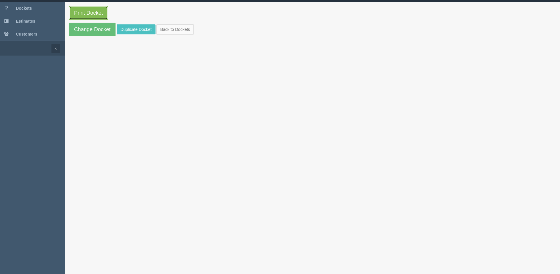
scroll to position [15, 0]
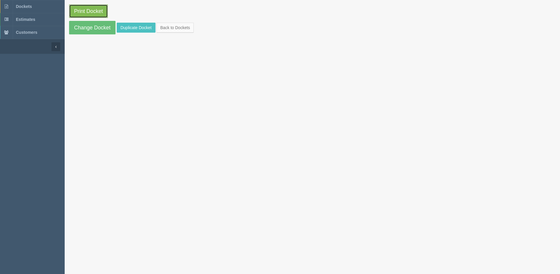
click at [69, 4] on link "Print Docket" at bounding box center [88, 11] width 39 height 14
drag, startPoint x: 172, startPoint y: 30, endPoint x: 162, endPoint y: 30, distance: 9.7
click at [172, 30] on link "Back to Dockets" at bounding box center [174, 28] width 37 height 10
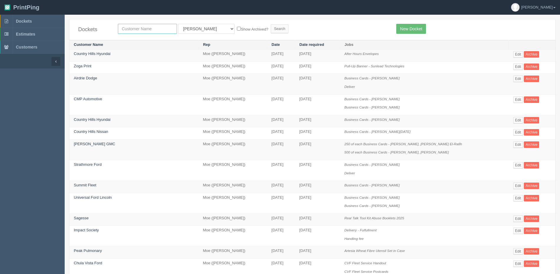
click at [143, 33] on input "text" at bounding box center [147, 29] width 59 height 10
type input "mad monkey"
click at [271, 24] on input "Search" at bounding box center [280, 28] width 18 height 9
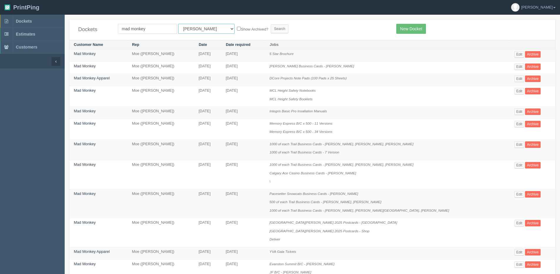
click at [185, 31] on select "All Users Ali Ali Test 1 Aly Amy Ankit Arif Brandon Dan France Greg Jim Mark Ma…" at bounding box center [206, 29] width 56 height 10
select select "1"
click at [178, 24] on select "All Users Ali Ali Test 1 Aly Amy Ankit Arif Brandon Dan France Greg Jim Mark Ma…" at bounding box center [206, 29] width 56 height 10
click at [237, 26] on label "Show Archived?" at bounding box center [252, 29] width 31 height 7
click at [237, 27] on input "Show Archived?" at bounding box center [239, 29] width 4 height 4
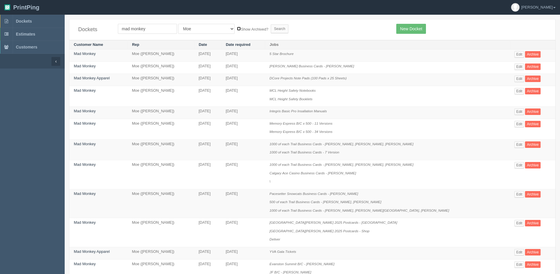
checkbox input "true"
click at [271, 30] on input "Search" at bounding box center [280, 28] width 18 height 9
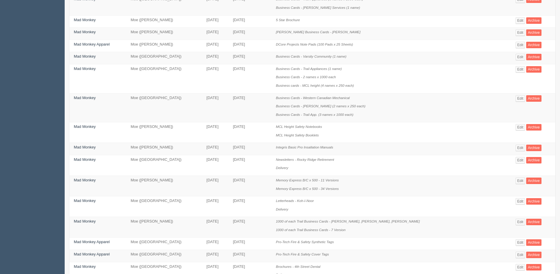
scroll to position [88, 0]
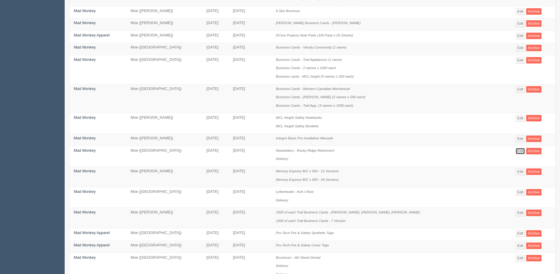
click at [516, 151] on link "Edit" at bounding box center [521, 151] width 10 height 6
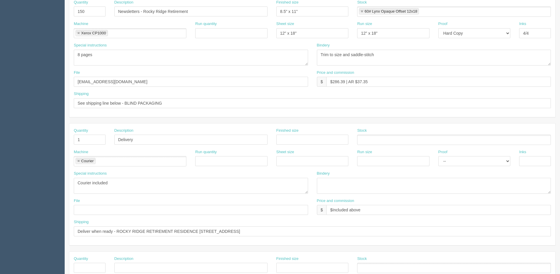
scroll to position [176, 0]
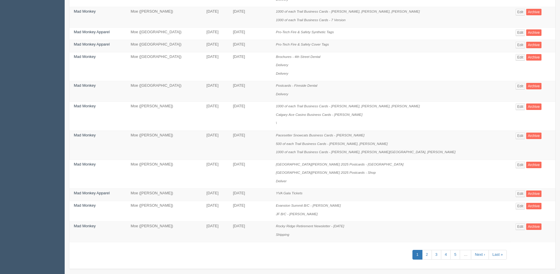
scroll to position [294, 0]
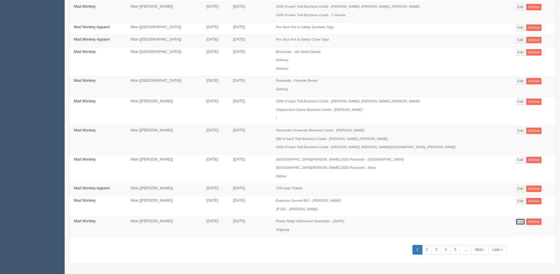
click at [516, 219] on link "Edit" at bounding box center [521, 221] width 10 height 6
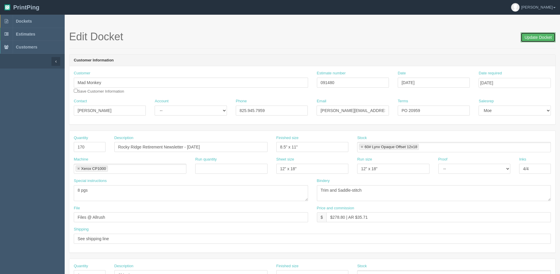
drag, startPoint x: 537, startPoint y: 36, endPoint x: 530, endPoint y: 36, distance: 7.1
click at [537, 36] on input "Update Docket" at bounding box center [538, 37] width 35 height 10
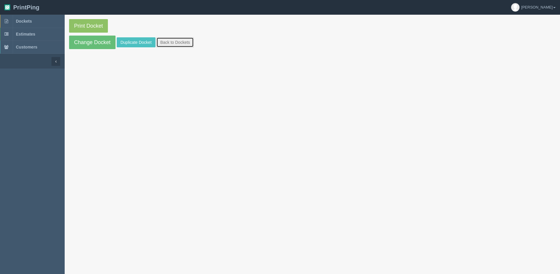
click at [179, 40] on link "Back to Dockets" at bounding box center [174, 42] width 37 height 10
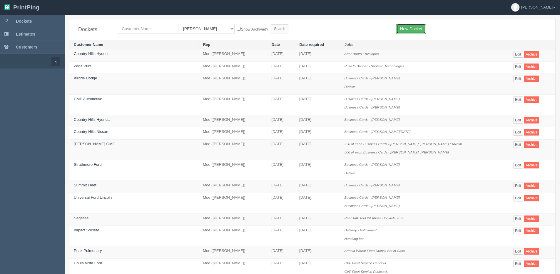
click at [410, 29] on link "New Docket" at bounding box center [411, 29] width 30 height 10
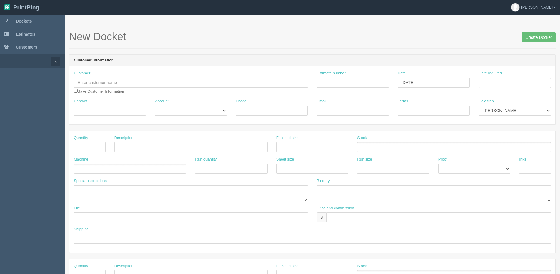
drag, startPoint x: 113, startPoint y: 89, endPoint x: 111, endPoint y: 82, distance: 7.2
click at [113, 89] on div "Customer Save Customer Information" at bounding box center [191, 83] width 234 height 24
click at [111, 82] on input "text" at bounding box center [191, 83] width 234 height 10
click at [99, 93] on link "Zoga Print" at bounding box center [97, 94] width 46 height 9
type input "Zoga Print"
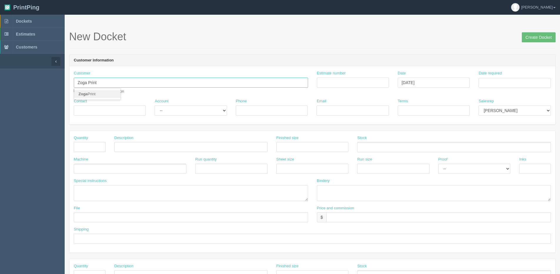
type input "Salim"
type input "403-836-1550"
type input "zogaprint@shaw.ca"
type input "Net 30"
drag, startPoint x: 188, startPoint y: 110, endPoint x: 186, endPoint y: 115, distance: 5.4
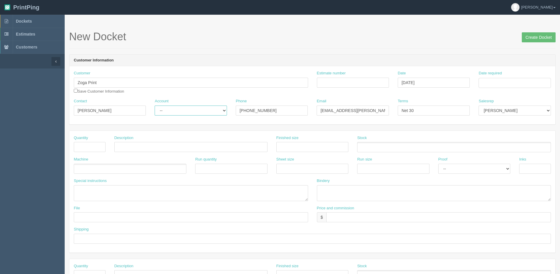
click at [188, 111] on select "-- Existing Client Allrush Client Rep Client" at bounding box center [191, 111] width 72 height 10
select select "Allrush Client"
click at [155, 106] on select "-- Existing Client Allrush Client Rep Client" at bounding box center [191, 111] width 72 height 10
click at [333, 80] on input "Estimate number" at bounding box center [353, 83] width 72 height 10
type input "092615"
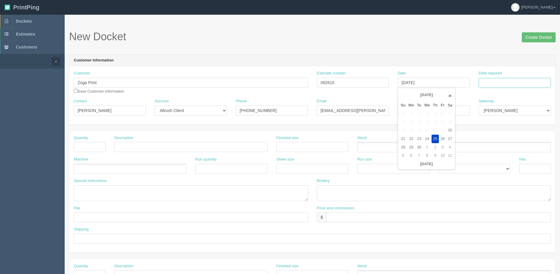
click at [520, 81] on input "Date required" at bounding box center [515, 83] width 72 height 10
click at [497, 167] on th "Today" at bounding box center [507, 164] width 55 height 9
drag, startPoint x: 494, startPoint y: 147, endPoint x: 307, endPoint y: 176, distance: 189.5
click at [494, 147] on td "29" at bounding box center [492, 147] width 9 height 9
type input "September 29, 2025"
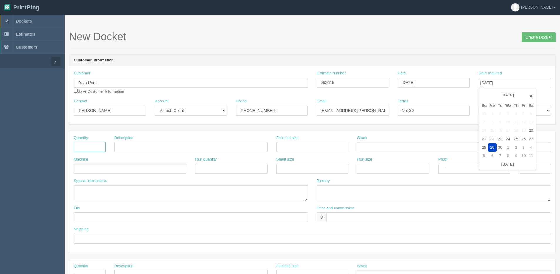
click at [83, 148] on input "text" at bounding box center [90, 147] width 32 height 10
type input "1"
type input "Corplast Sign"
drag, startPoint x: 290, startPoint y: 149, endPoint x: 293, endPoint y: 151, distance: 4.0
click at [293, 151] on input "36 x 24"" at bounding box center [312, 147] width 72 height 10
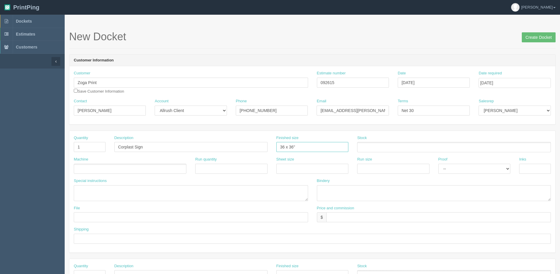
type input "36 x 36""
click at [368, 150] on ul at bounding box center [454, 147] width 194 height 10
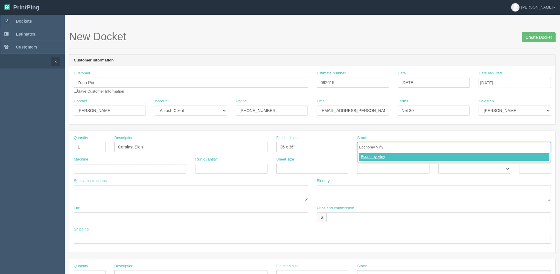
type input "Economy Vinyl"
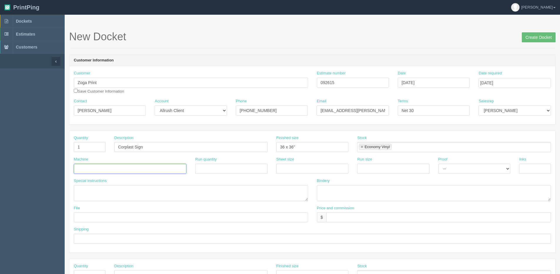
click at [104, 168] on input "text" at bounding box center [129, 169] width 110 height 9
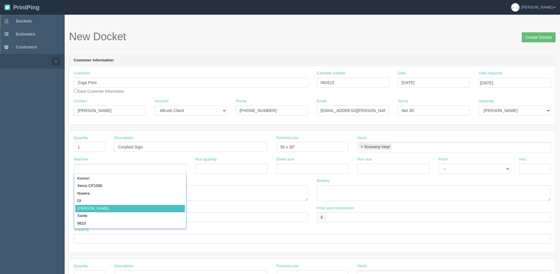
drag, startPoint x: 102, startPoint y: 206, endPoint x: 478, endPoint y: 160, distance: 378.3
type input "Roland"
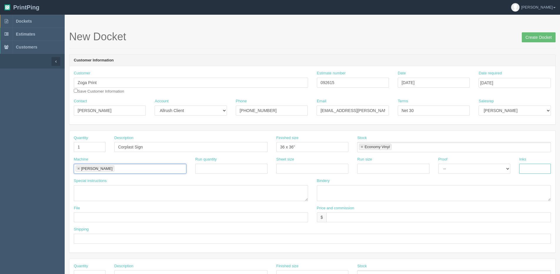
drag, startPoint x: 533, startPoint y: 168, endPoint x: 532, endPoint y: 171, distance: 3.7
click at [533, 168] on input "text" at bounding box center [535, 169] width 32 height 10
type input "4/0"
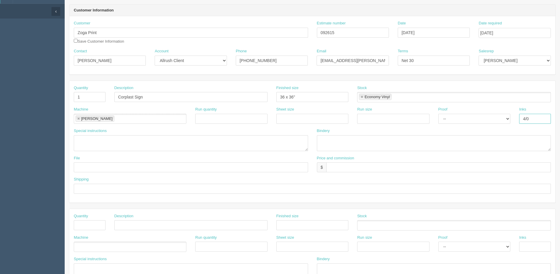
scroll to position [88, 0]
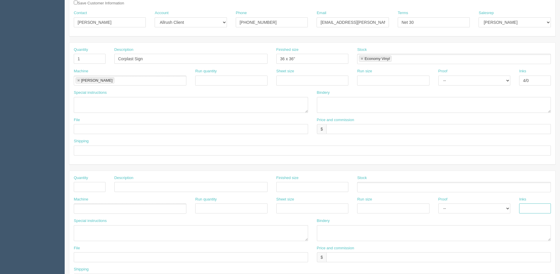
click at [535, 211] on input "text" at bounding box center [535, 208] width 32 height 10
type input "4/0"
click at [364, 184] on ul at bounding box center [454, 187] width 194 height 10
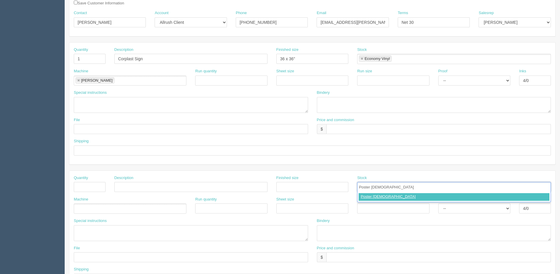
type input "Poster paper"
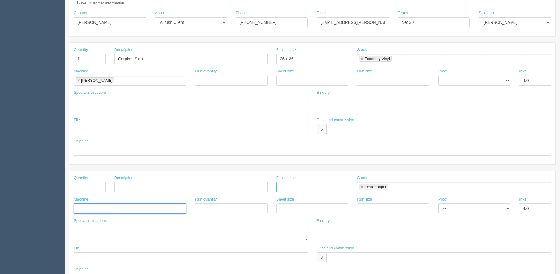
click at [305, 189] on input "text" at bounding box center [312, 187] width 72 height 10
type input "24" x 24""
click at [105, 183] on div "Quantity" at bounding box center [89, 185] width 41 height 21
click at [91, 186] on input "text" at bounding box center [90, 187] width 32 height 10
type input "1"
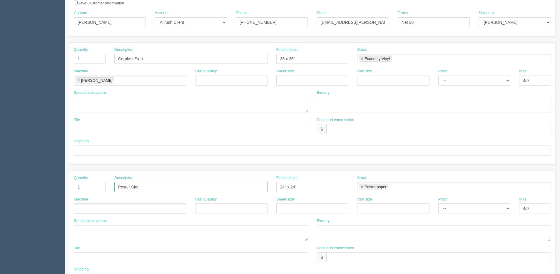
type input "Poster SIgn"
click at [108, 209] on ul at bounding box center [130, 208] width 113 height 10
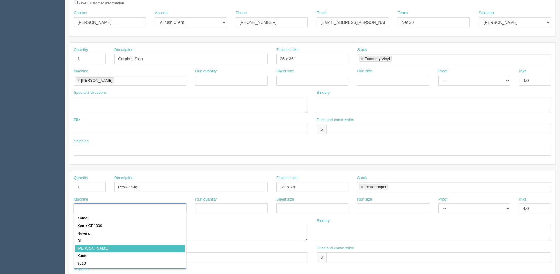
type input "Roland"
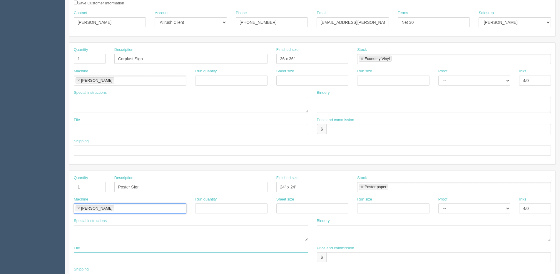
click at [114, 261] on input "text" at bounding box center [191, 257] width 234 height 10
type input "Files @ Allrush"
click at [79, 133] on input "text" at bounding box center [191, 129] width 234 height 10
type input "Files @ Allrush"
click at [93, 103] on textarea at bounding box center [191, 105] width 234 height 16
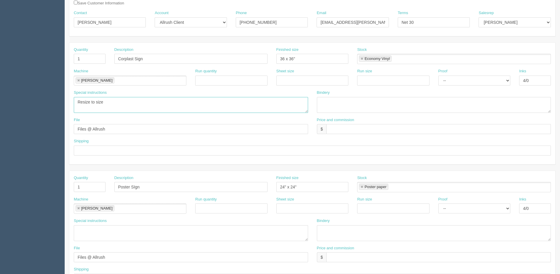
type textarea "Resize to size"
click at [348, 104] on textarea at bounding box center [434, 105] width 234 height 16
click at [389, 101] on textarea "Trim and Mount to Coroplast - ARB" at bounding box center [434, 105] width 234 height 16
drag, startPoint x: 328, startPoint y: 103, endPoint x: 285, endPoint y: 108, distance: 43.2
click at [285, 108] on div "Special instructions Resize to size Bindery Trim and Mount to Coroplast - ARB $…" at bounding box center [312, 103] width 486 height 27
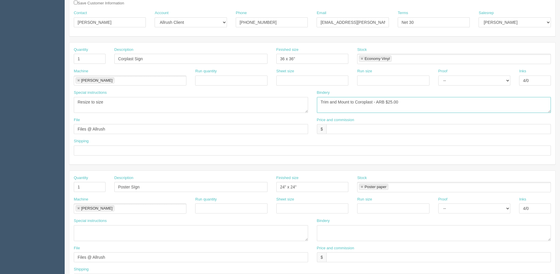
type textarea "Trim and Mount to Coroplast - ARB $25.00"
click at [343, 236] on textarea at bounding box center [434, 233] width 234 height 16
paste textarea "Trim"
type textarea "Trim to size - ARB $included above"
click at [340, 258] on input "text" at bounding box center [438, 257] width 225 height 10
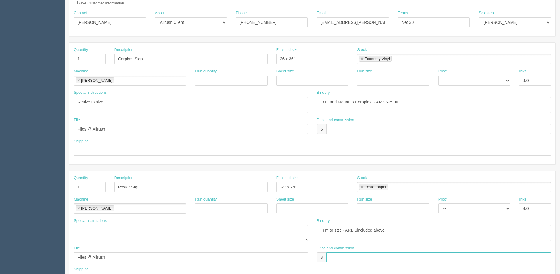
type input "included above"
click at [338, 130] on input "text" at bounding box center [438, 129] width 225 height 10
click at [378, 123] on div "Price and commission $ $126.08 | ARB" at bounding box center [434, 125] width 234 height 17
click at [360, 130] on input "$126.08 | ARB" at bounding box center [438, 129] width 225 height 10
type input "$126.08 | ARB $44.74"
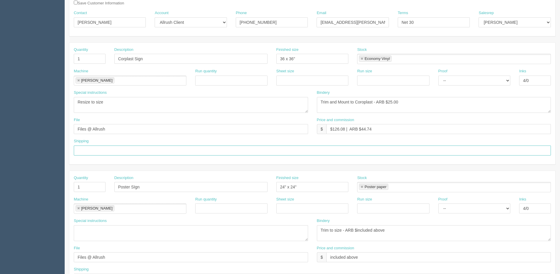
click at [99, 148] on input "text" at bounding box center [312, 151] width 477 height 10
type input "Email / Call when ready for pickup"
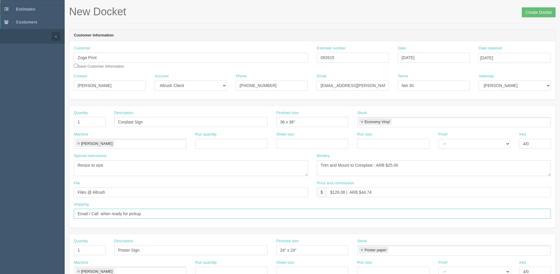
scroll to position [0, 0]
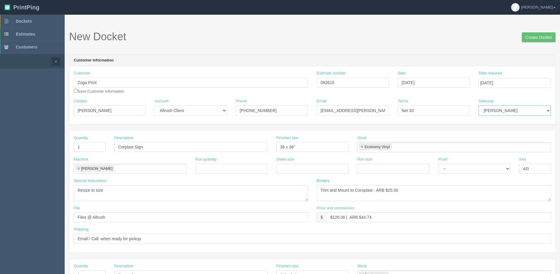
click at [500, 113] on select "Mark Mikayla Aly Mehmud Stacy Rebecca Matthew Viki Phil Greg Jim Sam Brandon Za…" at bounding box center [515, 111] width 72 height 10
select select "1"
click at [479, 106] on select "Mark Mikayla Aly Mehmud Stacy Rebecca Matthew Viki Phil Greg Jim Sam Brandon Za…" at bounding box center [515, 111] width 72 height 10
click at [544, 35] on input "Create Docket" at bounding box center [539, 37] width 34 height 10
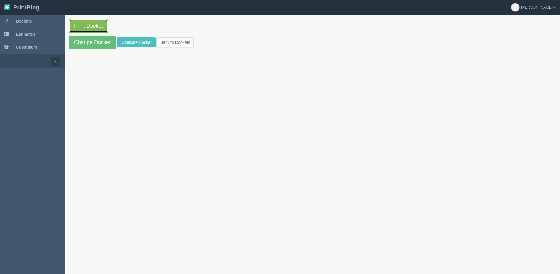
click at [85, 28] on link "Print Docket" at bounding box center [88, 26] width 39 height 14
click at [175, 47] on section "Print Docket Change Docket Duplicate Docket Back to Dockets" at bounding box center [312, 34] width 495 height 39
drag, startPoint x: 182, startPoint y: 37, endPoint x: 179, endPoint y: 40, distance: 4.4
click at [180, 39] on section "Print Docket Change Docket Duplicate Docket Back to Dockets" at bounding box center [312, 34] width 495 height 39
click at [168, 45] on link "Back to Dockets" at bounding box center [174, 42] width 37 height 10
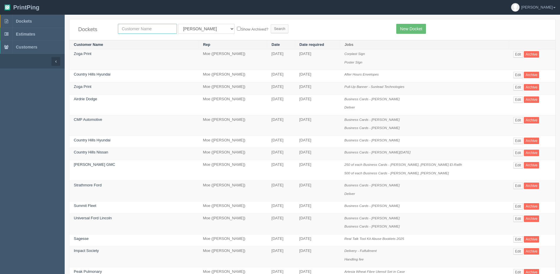
click at [134, 28] on input "text" at bounding box center [147, 29] width 59 height 10
type input "mad monkey"
click at [271, 24] on input "Search" at bounding box center [280, 28] width 18 height 9
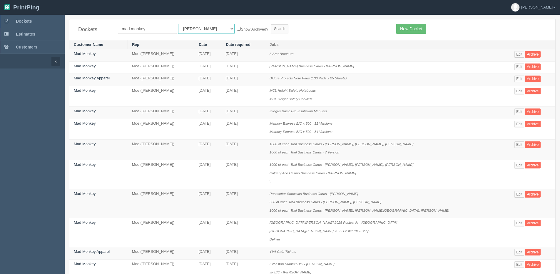
click at [183, 31] on select "All Users [PERSON_NAME] Test 1 [PERSON_NAME] [PERSON_NAME] [PERSON_NAME] France…" at bounding box center [206, 29] width 56 height 10
select select "1"
click at [178, 24] on select "All Users [PERSON_NAME] Test 1 [PERSON_NAME] [PERSON_NAME] [PERSON_NAME] France…" at bounding box center [206, 29] width 56 height 10
click at [237, 29] on label "Show Archived?" at bounding box center [252, 29] width 31 height 7
click at [237, 29] on input "Show Archived?" at bounding box center [239, 29] width 4 height 4
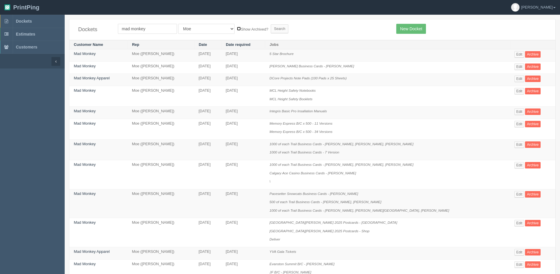
checkbox input "true"
click at [271, 27] on input "Search" at bounding box center [280, 28] width 18 height 9
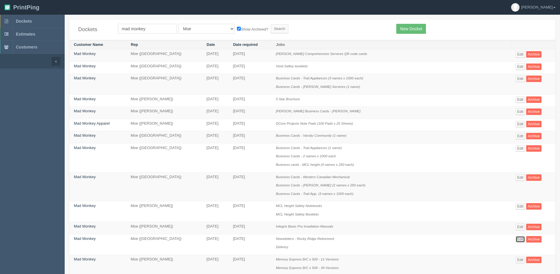
click at [516, 238] on link "Edit" at bounding box center [521, 239] width 10 height 6
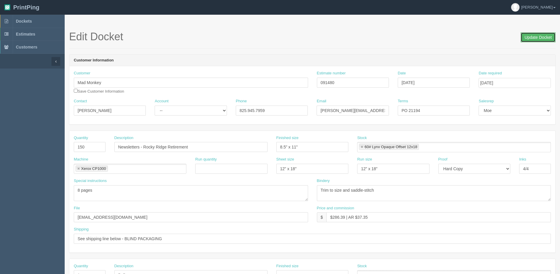
click at [542, 36] on input "Update Docket" at bounding box center [538, 37] width 35 height 10
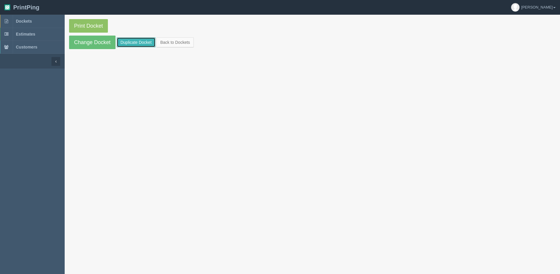
click at [143, 43] on link "Duplicate Docket" at bounding box center [136, 42] width 39 height 10
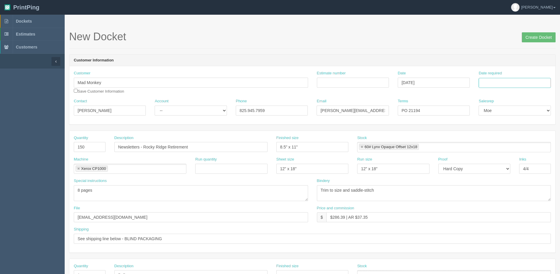
drag, startPoint x: 499, startPoint y: 82, endPoint x: 498, endPoint y: 85, distance: 3.2
click at [499, 82] on input "Date required" at bounding box center [515, 83] width 72 height 10
click at [496, 167] on th "Today" at bounding box center [507, 164] width 55 height 9
click at [495, 147] on td "29" at bounding box center [492, 147] width 9 height 9
type input "[DATE]"
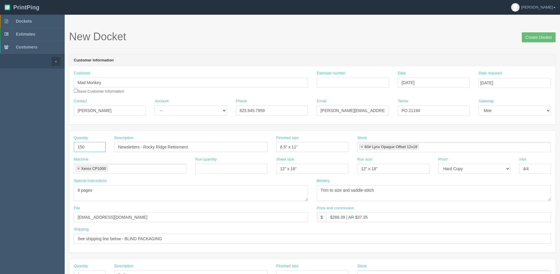
drag, startPoint x: 97, startPoint y: 146, endPoint x: -59, endPoint y: 148, distance: 155.2
click at [0, 148] on html "PrintPing Dan Edit account ( dan@allrush.ca ) Logout Dockets Estimates Customers" at bounding box center [280, 267] width 560 height 534
type input "1"
type input "170"
click at [544, 33] on input "Create Docket" at bounding box center [539, 37] width 34 height 10
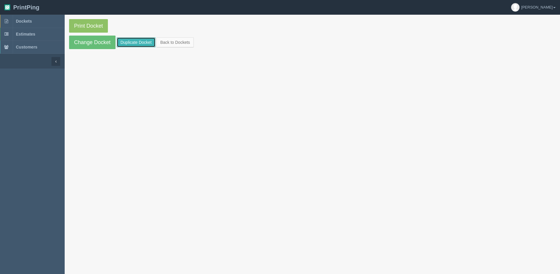
click at [128, 39] on link "Duplicate Docket" at bounding box center [136, 42] width 39 height 10
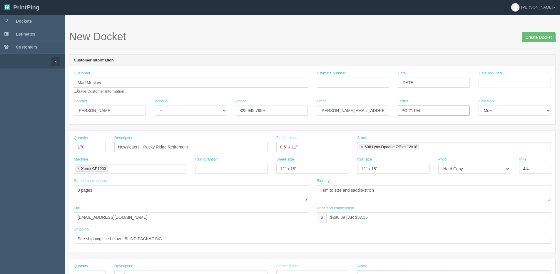
drag, startPoint x: 412, startPoint y: 110, endPoint x: 505, endPoint y: 97, distance: 94.4
click at [495, 97] on div "Customer Mad Monkey Save Customer Information Estimate number Date [DATE] Date …" at bounding box center [312, 95] width 486 height 58
type input "PO 21448"
click at [533, 36] on input "Create Docket" at bounding box center [539, 37] width 34 height 10
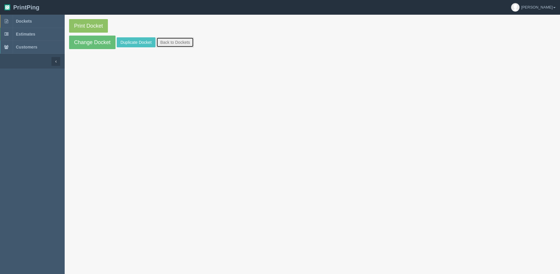
click at [178, 40] on link "Back to Dockets" at bounding box center [174, 42] width 37 height 10
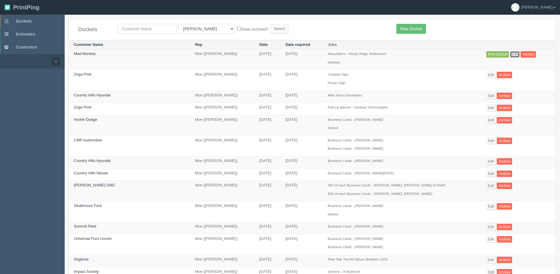
click at [510, 53] on link "Edit" at bounding box center [515, 54] width 10 height 6
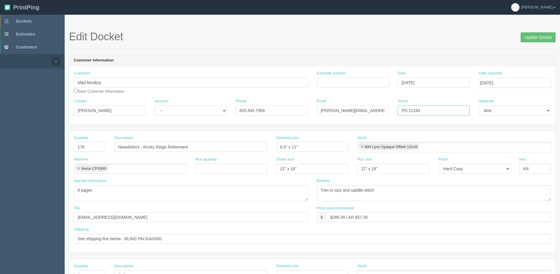
drag, startPoint x: 410, startPoint y: 111, endPoint x: 537, endPoint y: 57, distance: 137.4
click at [459, 97] on div "Customer Mad Monkey Save Customer Information Estimate number Date [DATE] Date …" at bounding box center [312, 95] width 486 height 58
type input "PO 21448"
click at [196, 112] on select "-- Existing Client Allrush Client Rep Client" at bounding box center [191, 111] width 72 height 10
select select "Allrush Client"
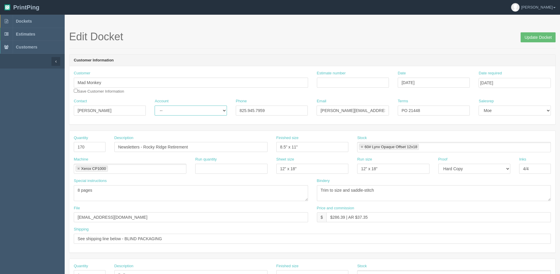
click at [155, 106] on select "-- Existing Client Allrush Client Rep Client" at bounding box center [191, 111] width 72 height 10
click at [351, 82] on input "Estimate number" at bounding box center [353, 83] width 72 height 10
click at [543, 40] on input "Update Docket" at bounding box center [538, 37] width 35 height 10
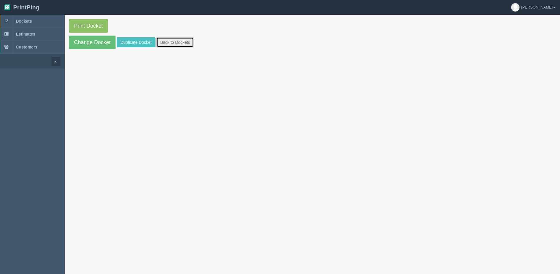
click at [173, 43] on link "Back to Dockets" at bounding box center [174, 42] width 37 height 10
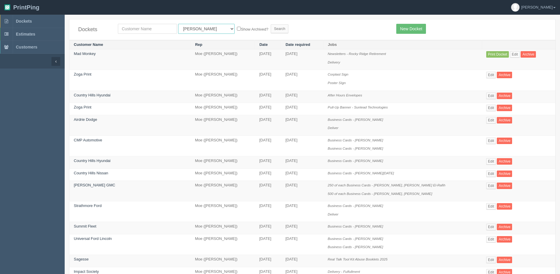
drag, startPoint x: 197, startPoint y: 29, endPoint x: 195, endPoint y: 34, distance: 5.4
click at [197, 29] on select "All Users [PERSON_NAME] Test 1 [PERSON_NAME] [PERSON_NAME] [PERSON_NAME] France…" at bounding box center [206, 29] width 56 height 10
select select "14"
click at [178, 24] on select "All Users [PERSON_NAME] Test 1 [PERSON_NAME] [PERSON_NAME] [PERSON_NAME] France…" at bounding box center [206, 29] width 56 height 10
click at [237, 28] on label "Show Archived?" at bounding box center [252, 29] width 31 height 7
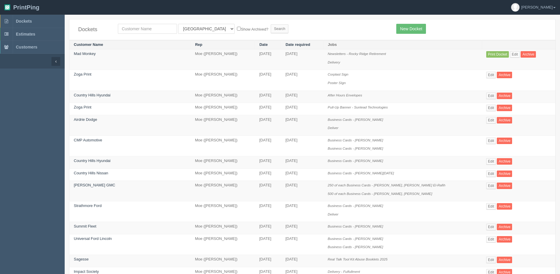
click at [237, 28] on input "Show Archived?" at bounding box center [239, 29] width 4 height 4
checkbox input "true"
click at [271, 32] on input "Search" at bounding box center [280, 28] width 18 height 9
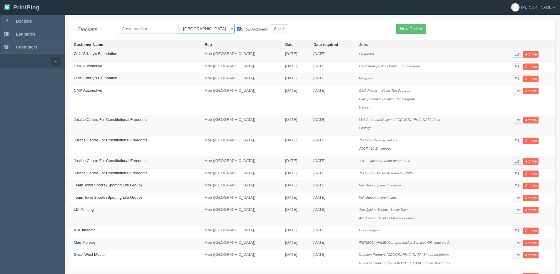
click at [192, 29] on select "All Users [PERSON_NAME] Test 1 [PERSON_NAME] [PERSON_NAME] [PERSON_NAME] France…" at bounding box center [206, 29] width 56 height 10
select select "11"
click at [178, 24] on select "All Users [PERSON_NAME] Test 1 [PERSON_NAME] [PERSON_NAME] [PERSON_NAME] France…" at bounding box center [206, 29] width 56 height 10
click at [271, 30] on input "Search" at bounding box center [280, 28] width 18 height 9
